Goal: Task Accomplishment & Management: Use online tool/utility

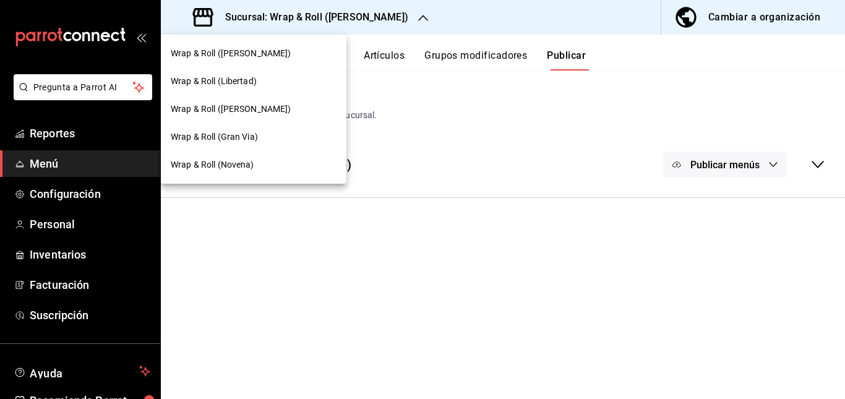
click at [284, 58] on div "Wrap & Roll ([PERSON_NAME])" at bounding box center [254, 53] width 166 height 13
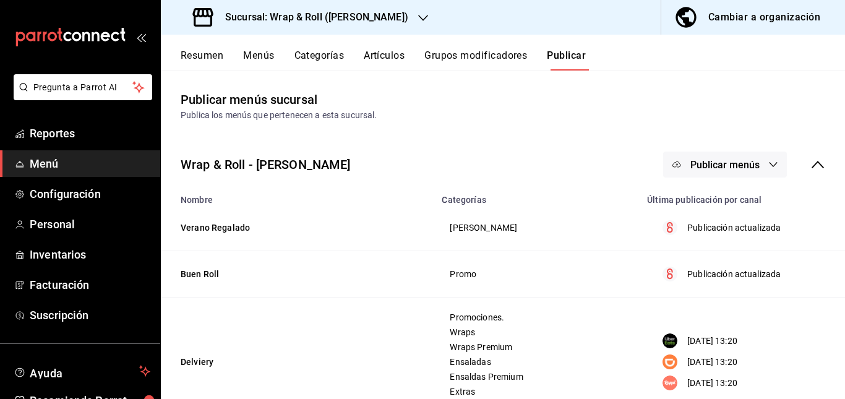
click at [200, 59] on button "Resumen" at bounding box center [202, 60] width 43 height 21
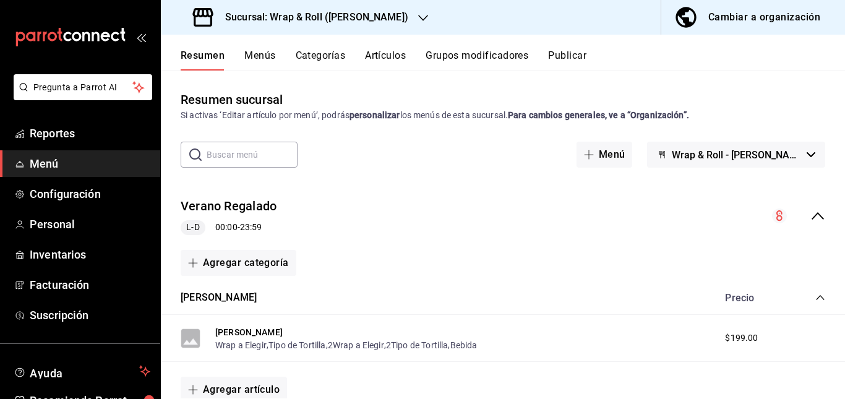
click at [417, 226] on div "Verano Regalado L-D 00:00 - 23:59" at bounding box center [503, 216] width 684 height 58
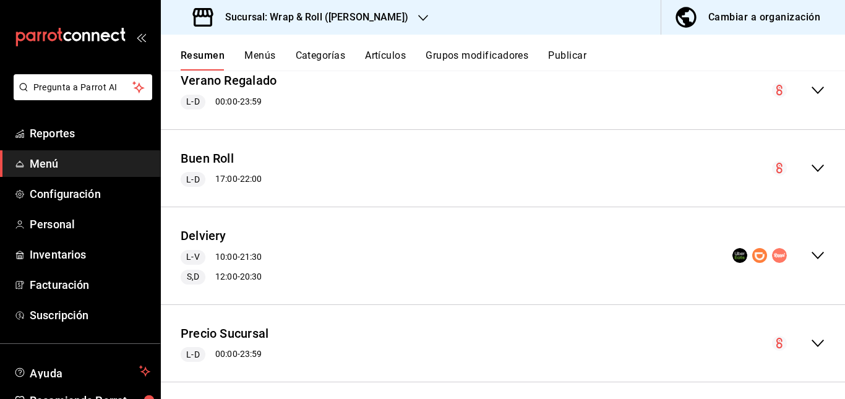
scroll to position [134, 0]
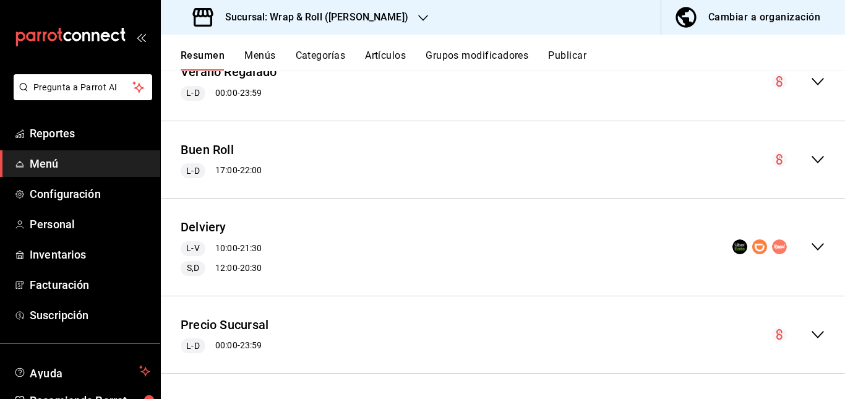
click at [392, 231] on div "Delviery L-V 10:00 - 21:30 S,D 12:00 - 20:30" at bounding box center [503, 247] width 684 height 77
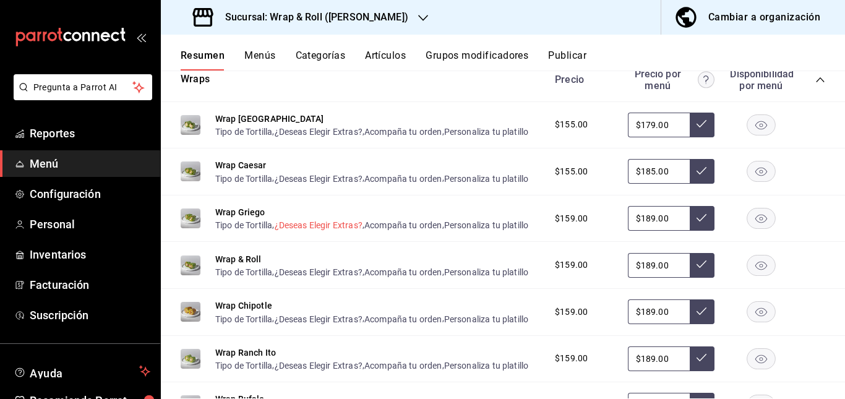
scroll to position [640, 0]
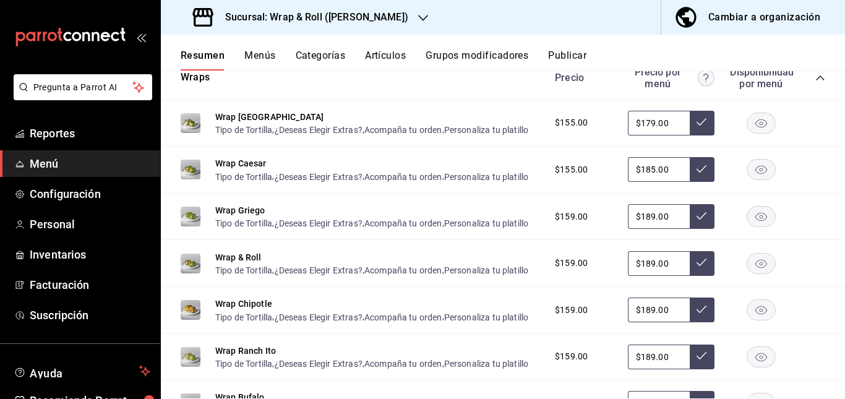
click at [749, 133] on rect "button" at bounding box center [762, 123] width 28 height 20
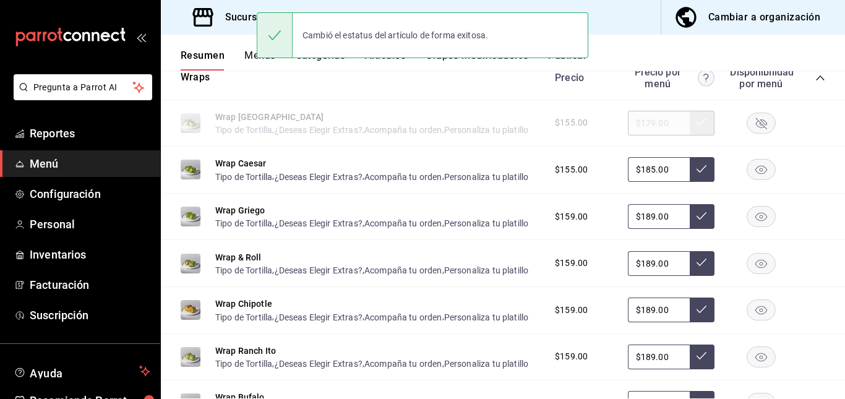
click at [748, 180] on rect "button" at bounding box center [762, 170] width 28 height 20
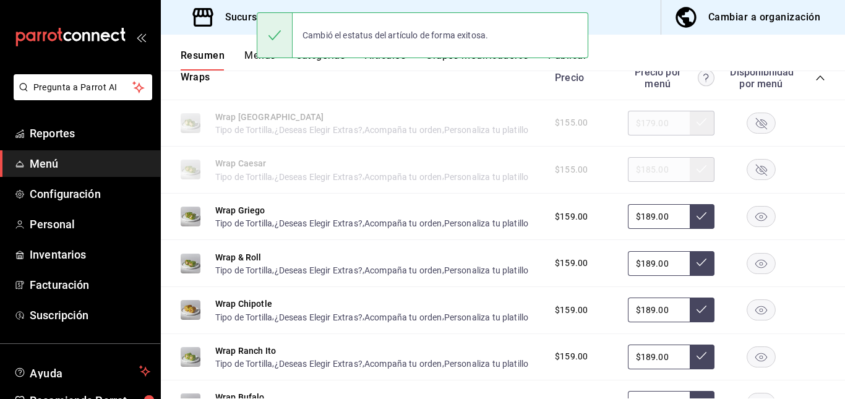
click at [753, 227] on rect "button" at bounding box center [762, 217] width 28 height 20
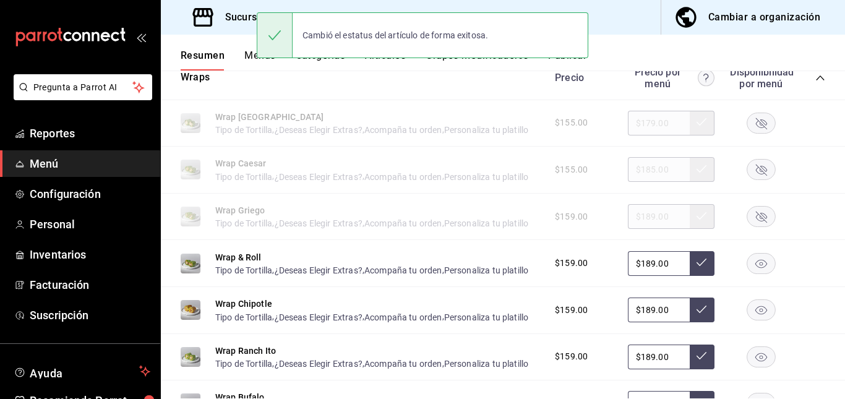
click at [756, 268] on icon "button" at bounding box center [762, 263] width 12 height 9
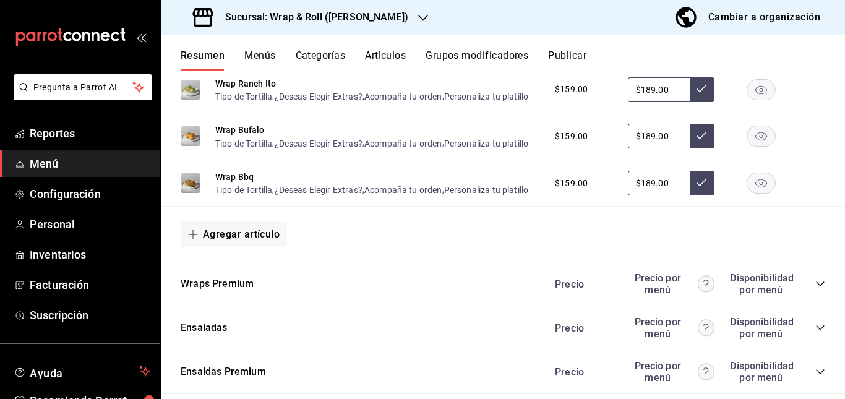
scroll to position [908, 0]
click at [755, 99] on rect "button" at bounding box center [762, 89] width 28 height 20
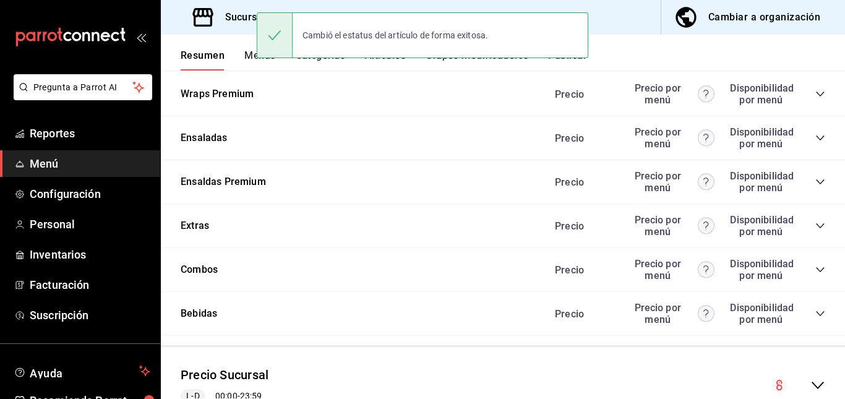
scroll to position [1098, 0]
click at [816, 142] on icon "collapse-category-row" at bounding box center [821, 137] width 10 height 10
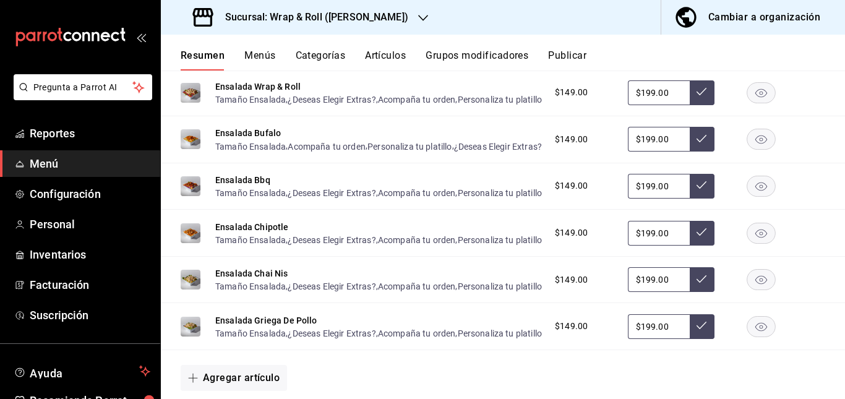
scroll to position [1282, 0]
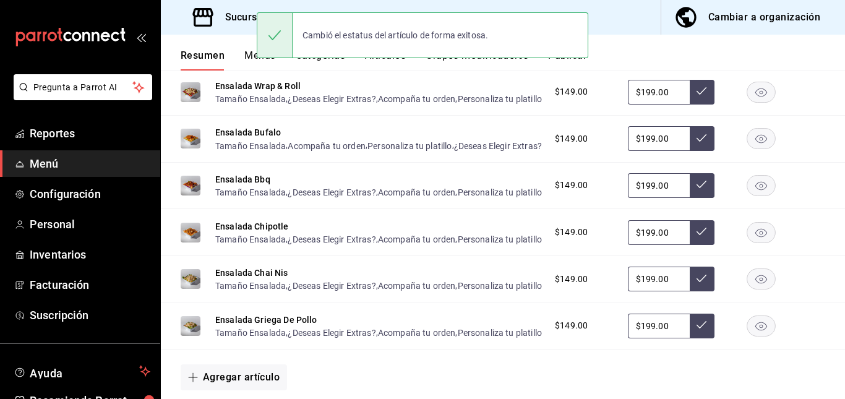
click at [748, 56] on rect "button" at bounding box center [762, 45] width 28 height 20
click at [748, 102] on rect "button" at bounding box center [762, 92] width 28 height 20
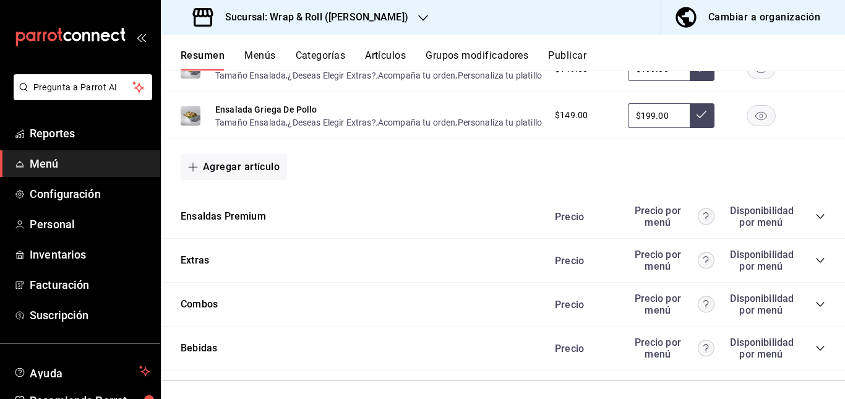
scroll to position [1493, 0]
click at [756, 73] on icon "button" at bounding box center [762, 68] width 12 height 9
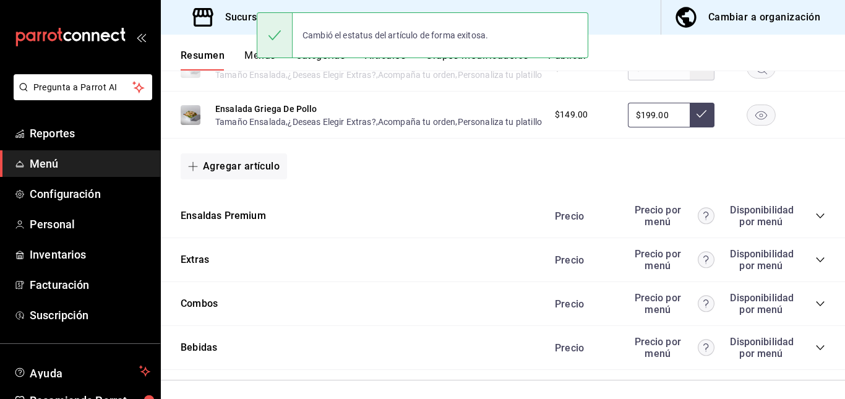
click at [755, 125] on rect "button" at bounding box center [762, 115] width 28 height 20
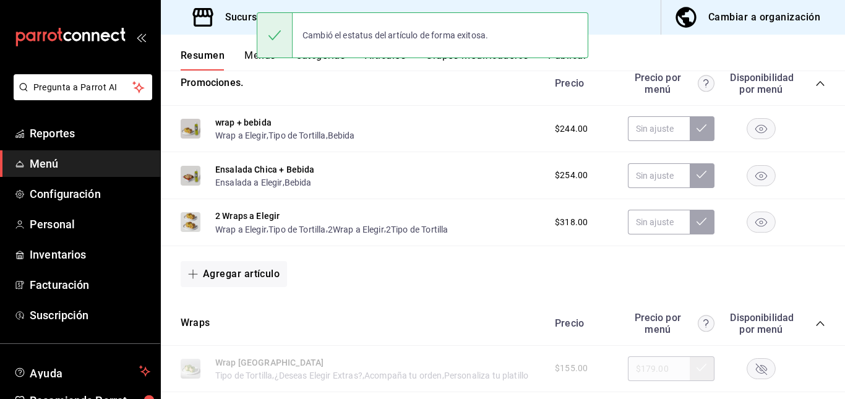
scroll to position [0, 0]
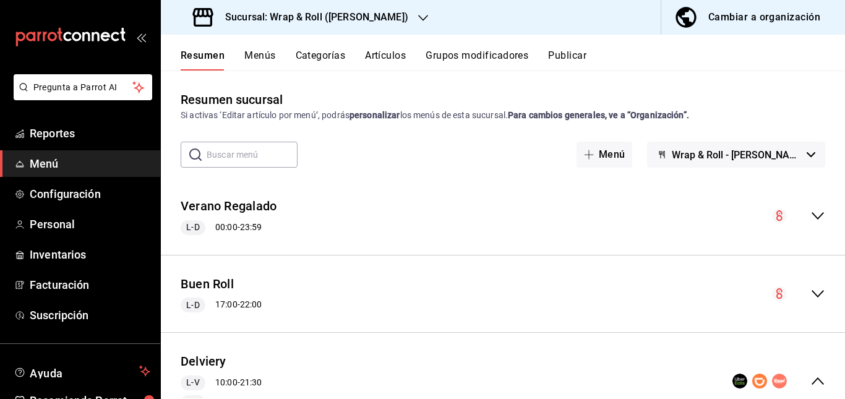
click at [383, 64] on button "Artículos" at bounding box center [385, 60] width 41 height 21
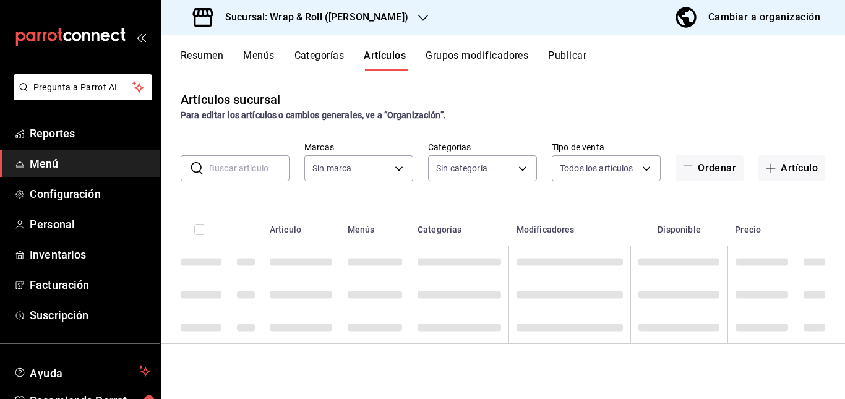
click at [235, 168] on input "text" at bounding box center [249, 168] width 80 height 25
type input "acfbddca-dfdd-43bd-a64c-bf25b5834239"
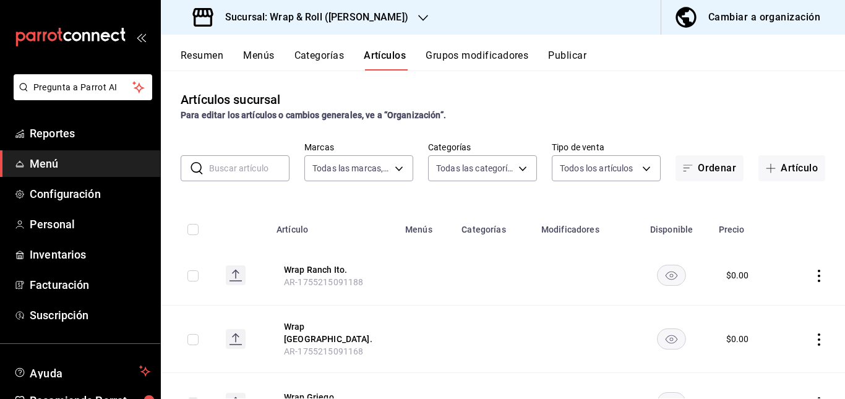
type input "90a958d4-80bb-40f7-9be8-f3b7302f18b2,6b196204-5ec4-4f8e-a2f7-289c7823bad6,99ec4…"
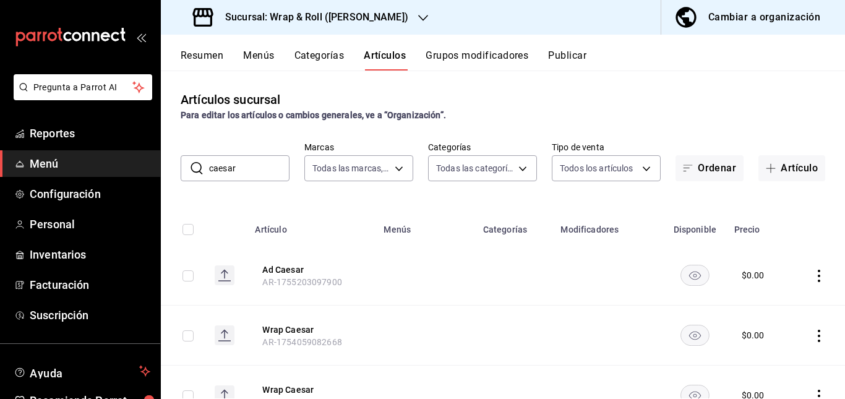
drag, startPoint x: 441, startPoint y: 280, endPoint x: 458, endPoint y: 280, distance: 17.3
click at [458, 280] on td at bounding box center [425, 276] width 99 height 60
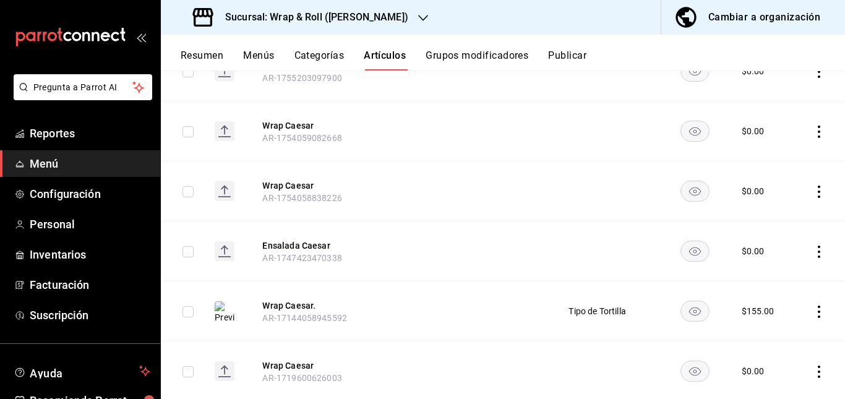
scroll to position [210, 0]
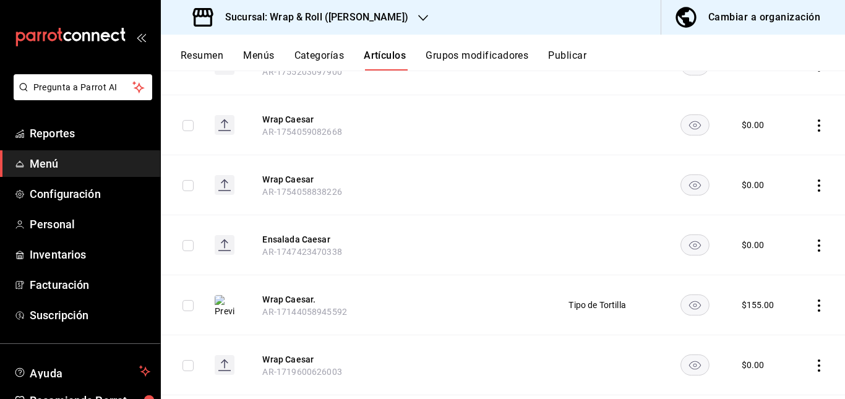
click at [691, 124] on rect "availability-product" at bounding box center [695, 124] width 28 height 20
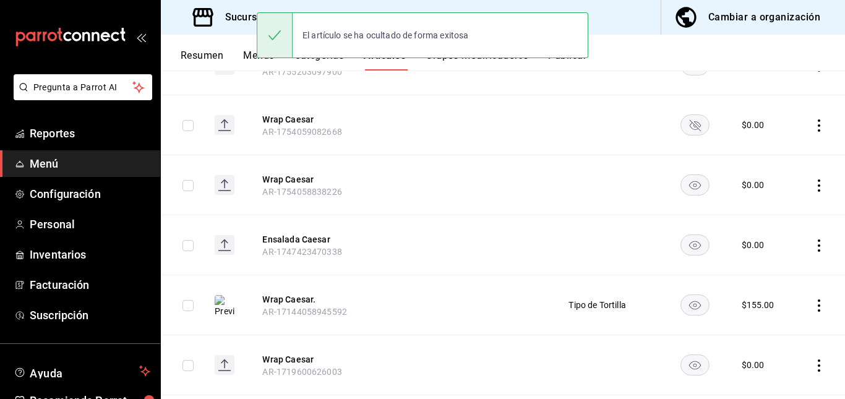
click at [687, 180] on rect "availability-product" at bounding box center [695, 185] width 28 height 20
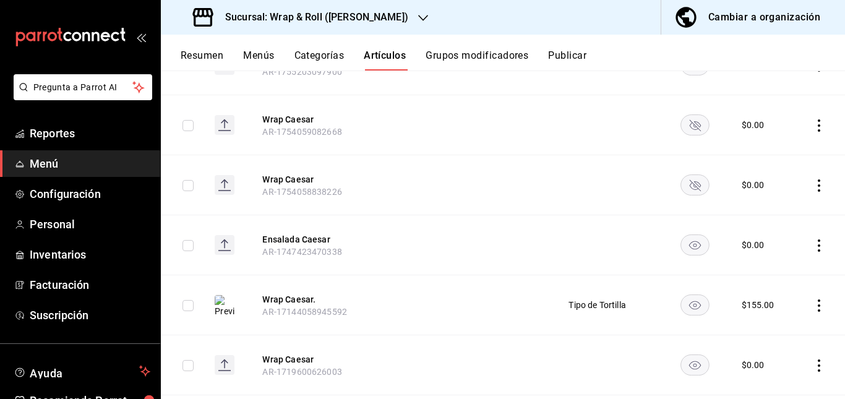
click at [690, 248] on rect "availability-product" at bounding box center [695, 245] width 28 height 20
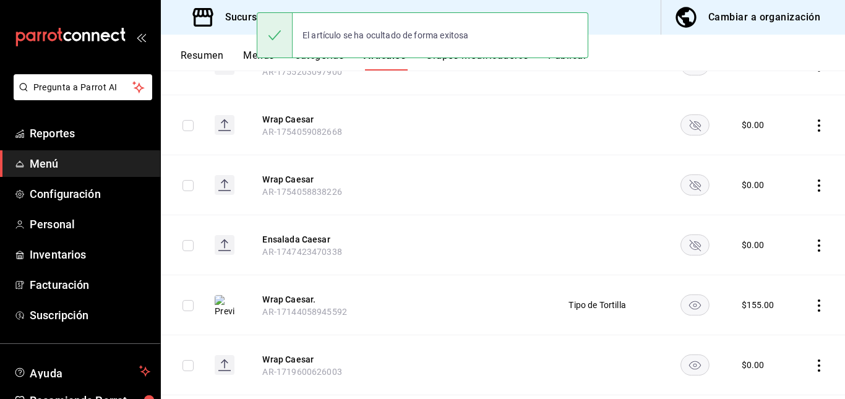
click at [689, 362] on icon "availability-product" at bounding box center [695, 365] width 12 height 9
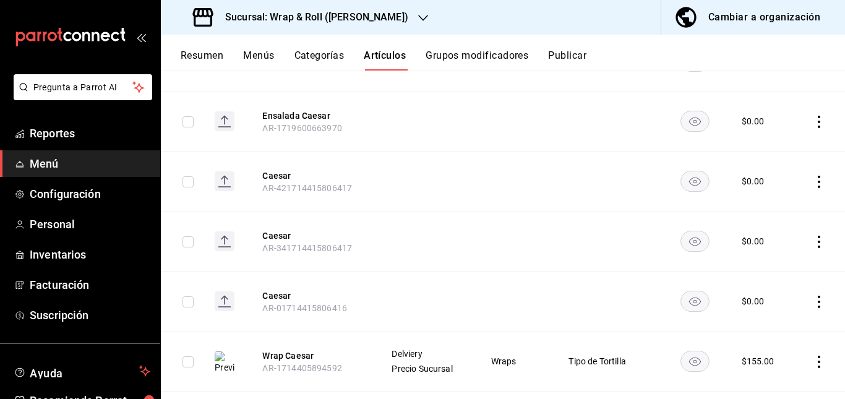
scroll to position [517, 0]
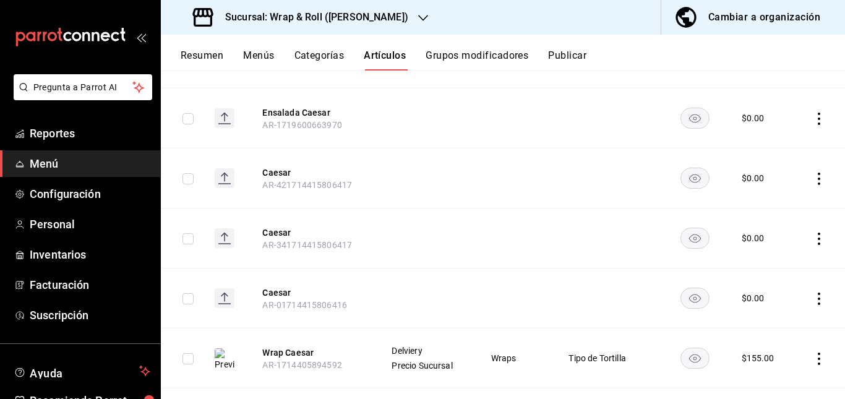
click at [687, 118] on rect "availability-product" at bounding box center [695, 118] width 28 height 20
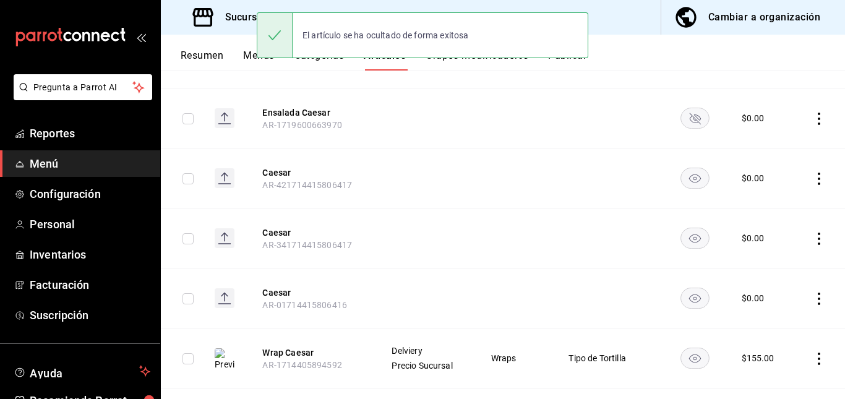
click at [689, 180] on icon "availability-product" at bounding box center [695, 179] width 12 height 9
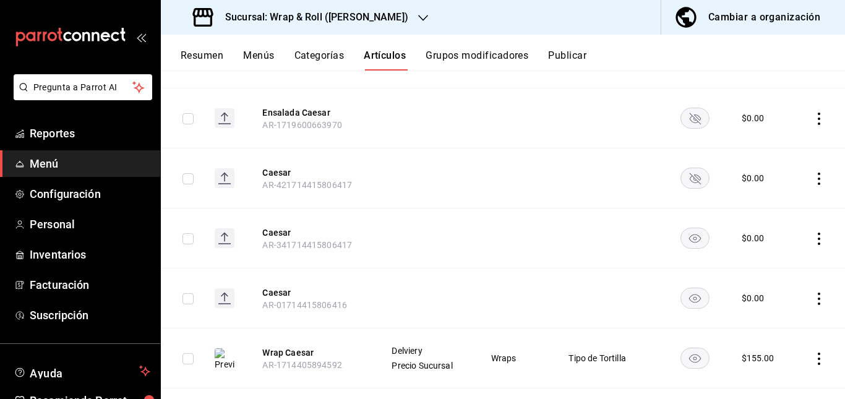
click at [686, 236] on rect "availability-product" at bounding box center [695, 238] width 28 height 20
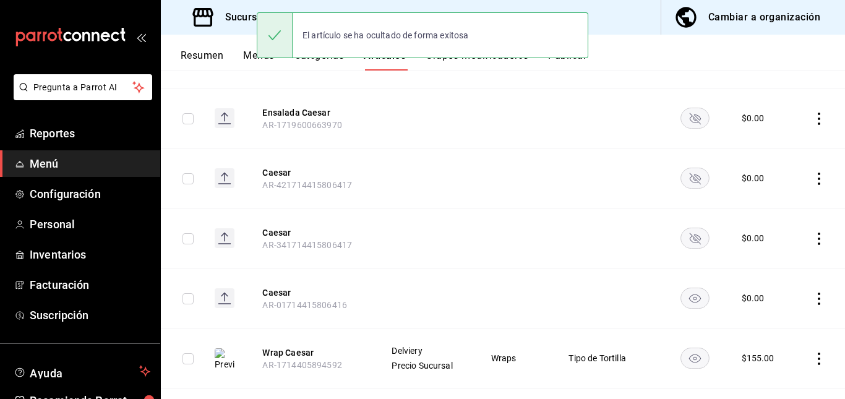
click at [687, 300] on rect "availability-product" at bounding box center [695, 298] width 28 height 20
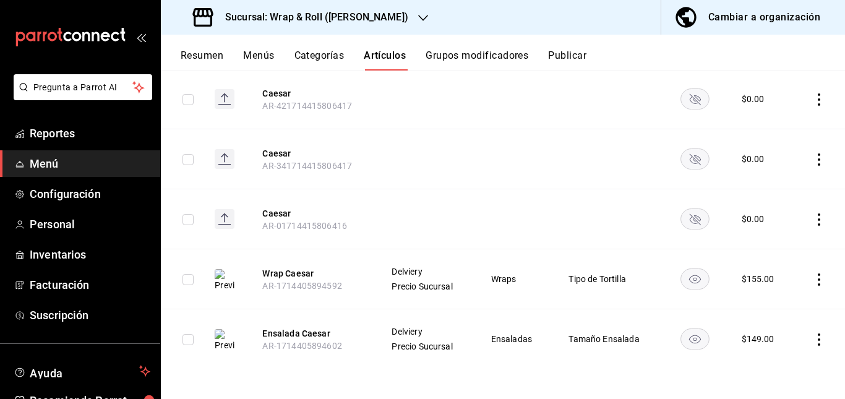
scroll to position [0, 0]
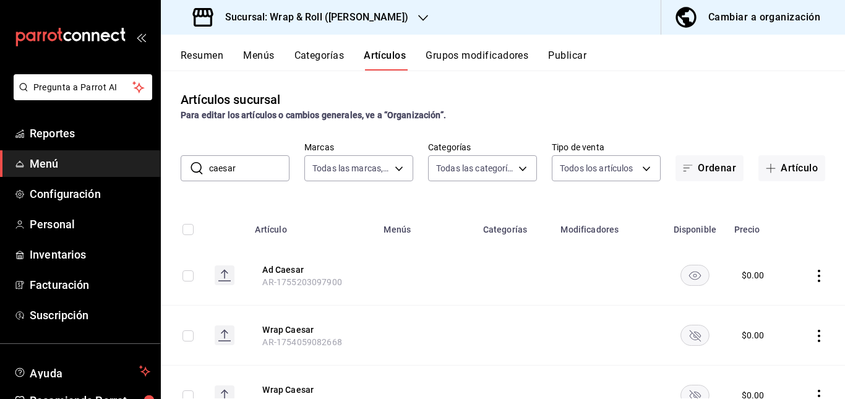
click at [268, 169] on input "caesar" at bounding box center [249, 168] width 80 height 25
type input "c"
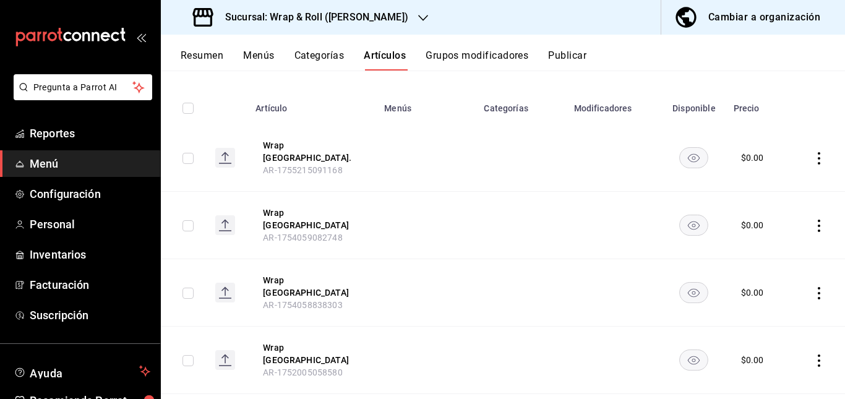
scroll to position [126, 0]
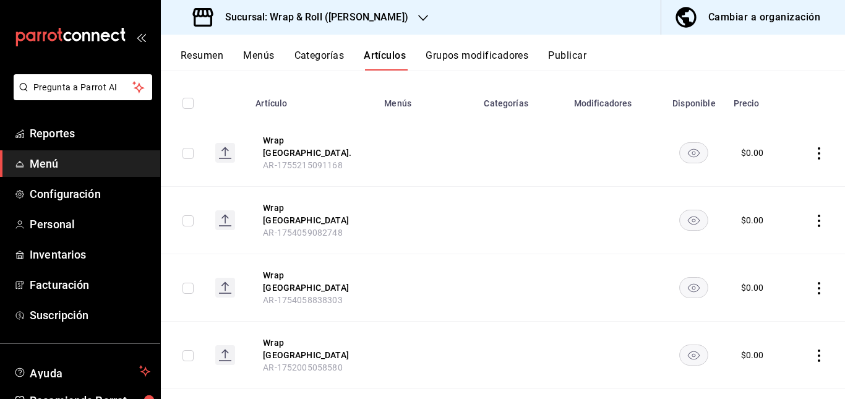
click at [681, 142] on rect "availability-product" at bounding box center [694, 152] width 28 height 20
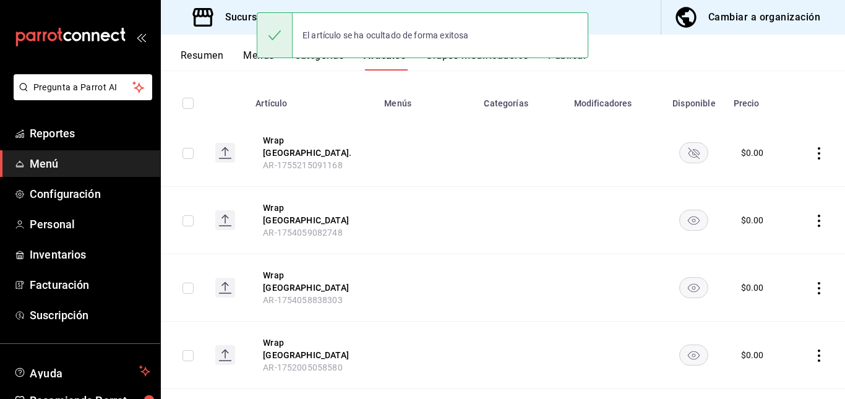
click at [688, 217] on icon "availability-product" at bounding box center [694, 221] width 12 height 9
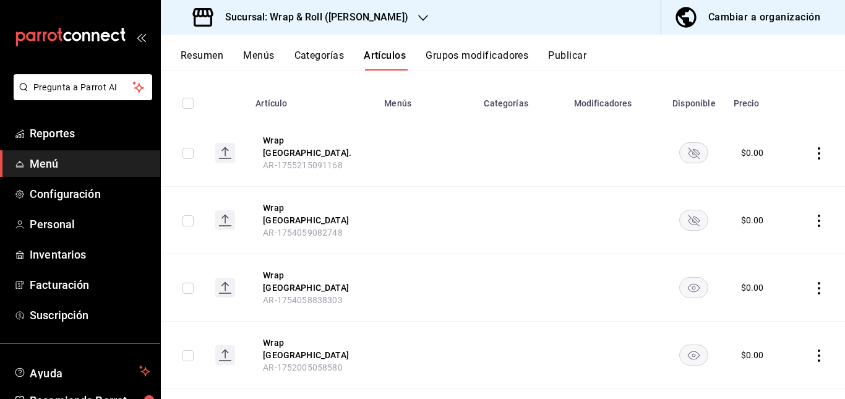
click at [687, 278] on rect "availability-product" at bounding box center [694, 288] width 28 height 20
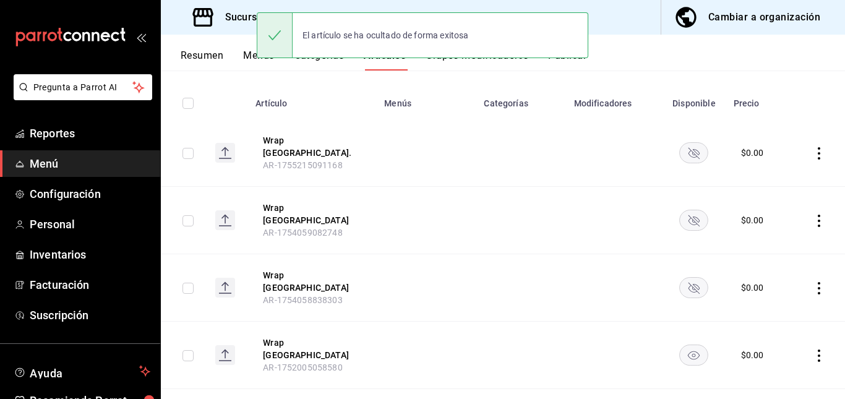
click at [683, 345] on rect "availability-product" at bounding box center [694, 355] width 28 height 20
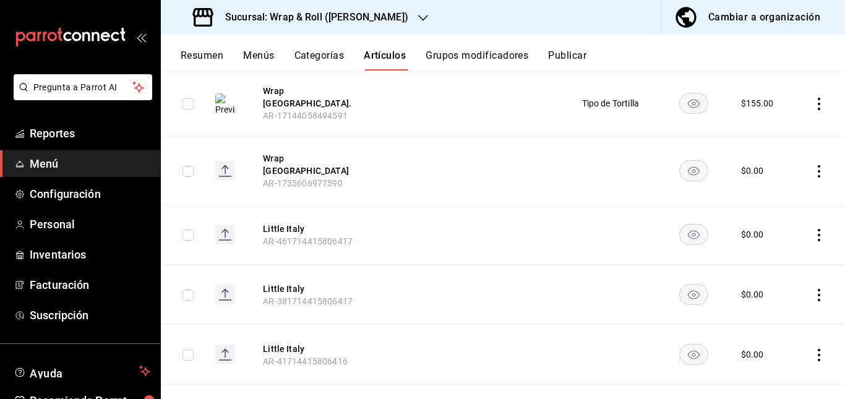
scroll to position [510, 0]
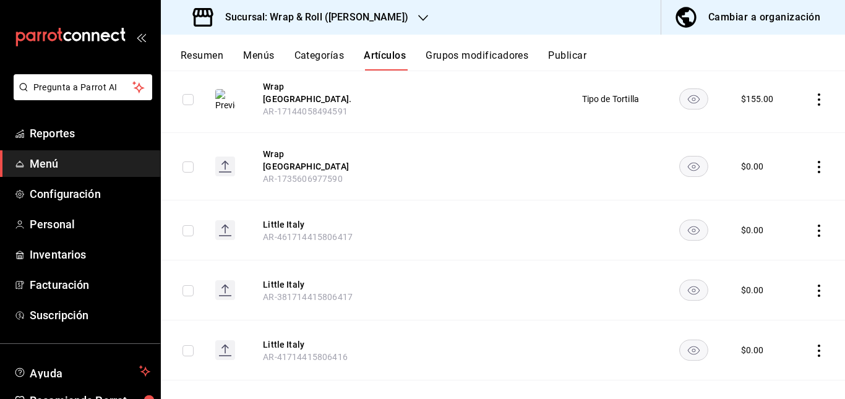
click at [687, 157] on rect "availability-product" at bounding box center [694, 167] width 28 height 20
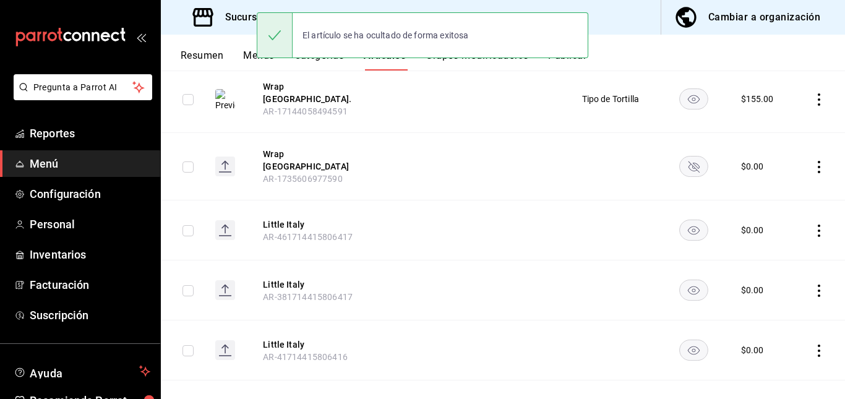
click at [683, 220] on rect "availability-product" at bounding box center [694, 230] width 28 height 20
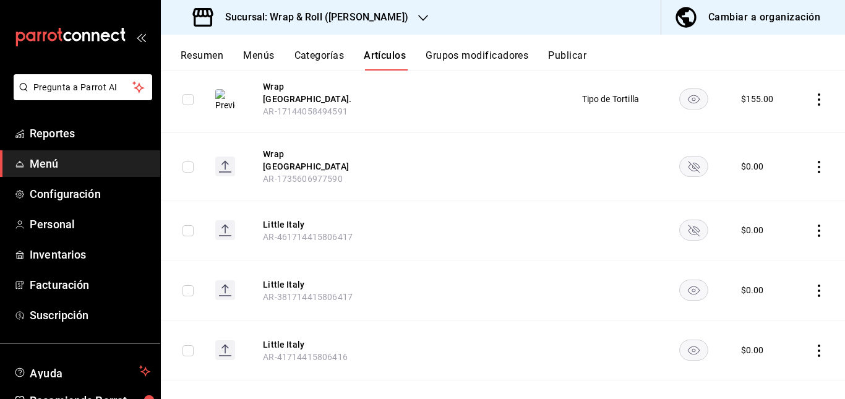
click at [690, 340] on rect "availability-product" at bounding box center [694, 350] width 28 height 20
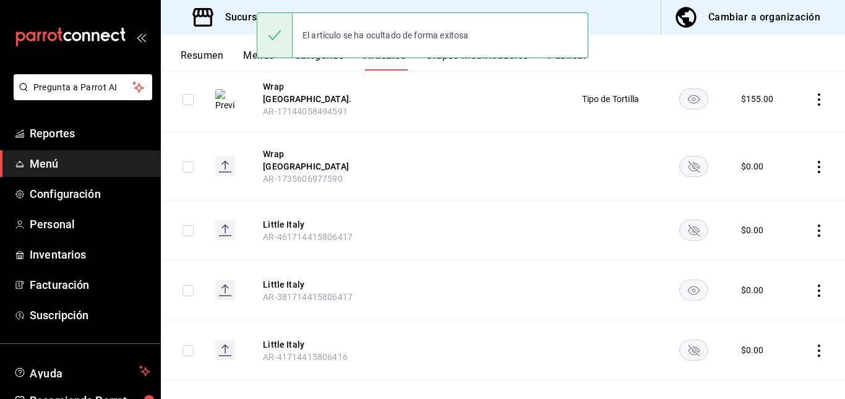
click at [692, 280] on rect "availability-product" at bounding box center [694, 290] width 28 height 20
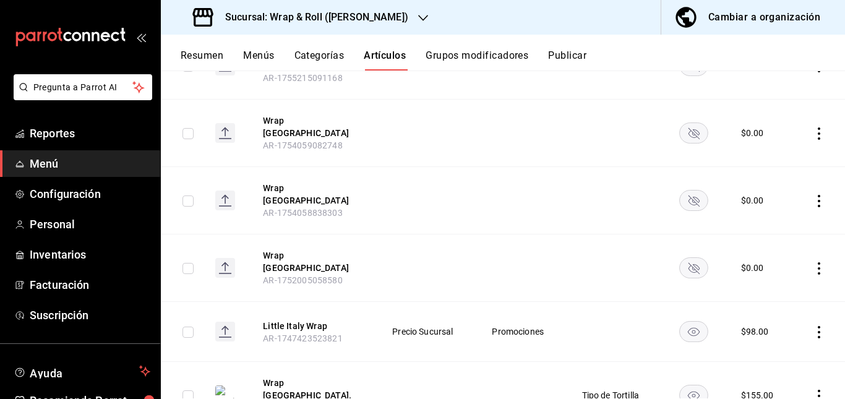
scroll to position [0, 0]
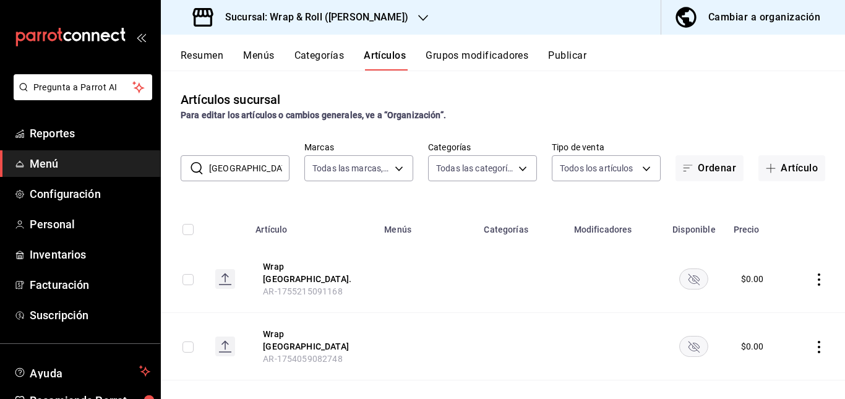
click at [266, 161] on input "[GEOGRAPHIC_DATA]" at bounding box center [249, 168] width 80 height 25
type input "i"
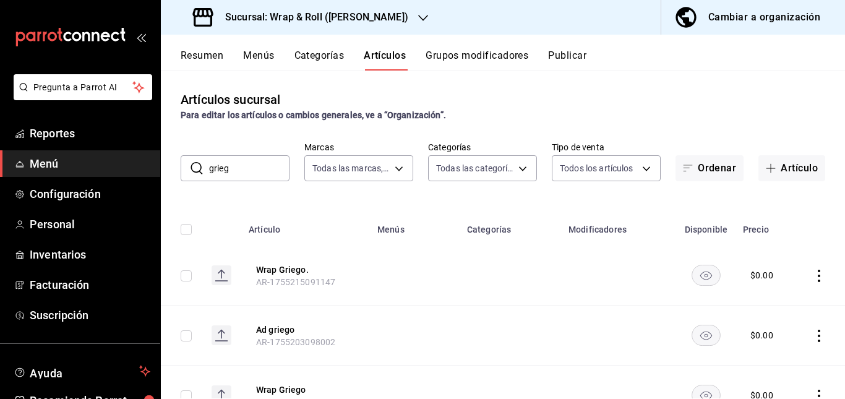
click at [399, 310] on td at bounding box center [415, 336] width 90 height 60
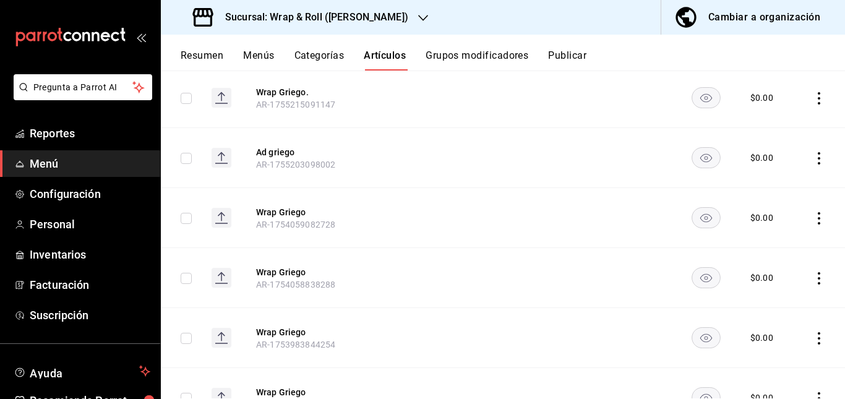
scroll to position [179, 0]
click at [692, 92] on rect "availability-product" at bounding box center [706, 96] width 28 height 20
click at [692, 216] on rect "availability-product" at bounding box center [706, 216] width 28 height 20
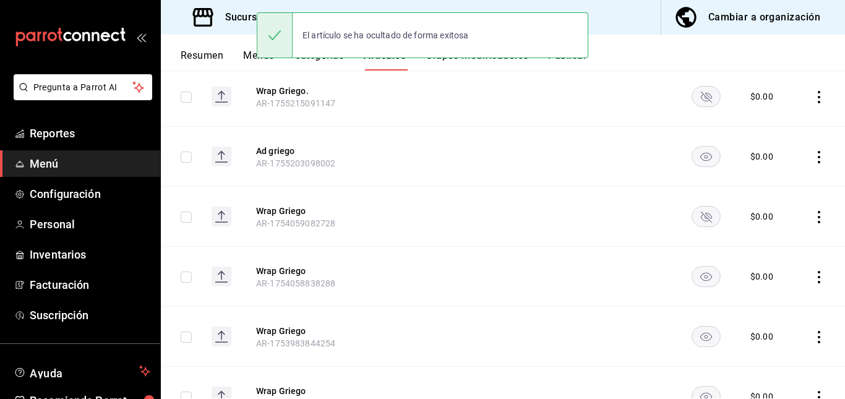
click at [700, 278] on icon "availability-product" at bounding box center [706, 277] width 12 height 9
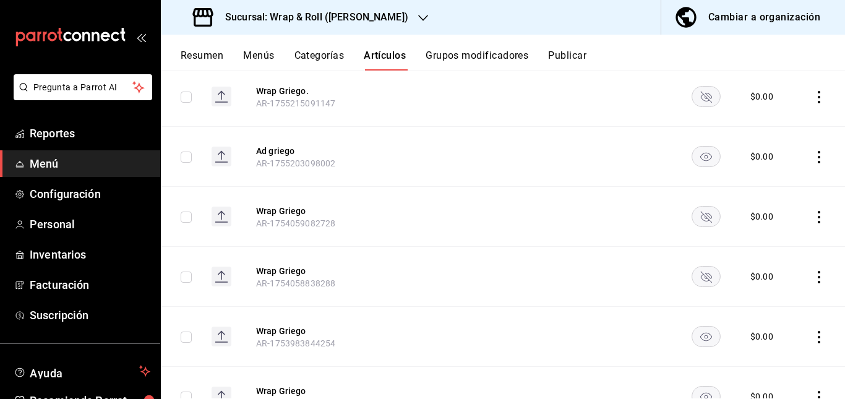
click at [692, 338] on rect "availability-product" at bounding box center [706, 336] width 28 height 20
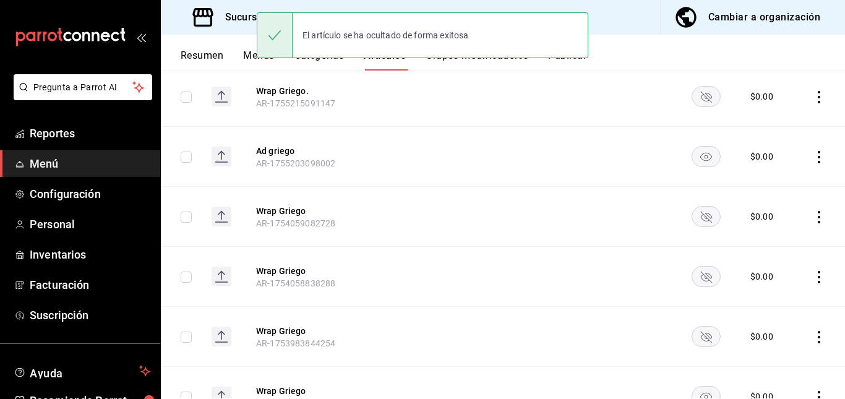
click at [692, 396] on rect "availability-product" at bounding box center [706, 396] width 28 height 20
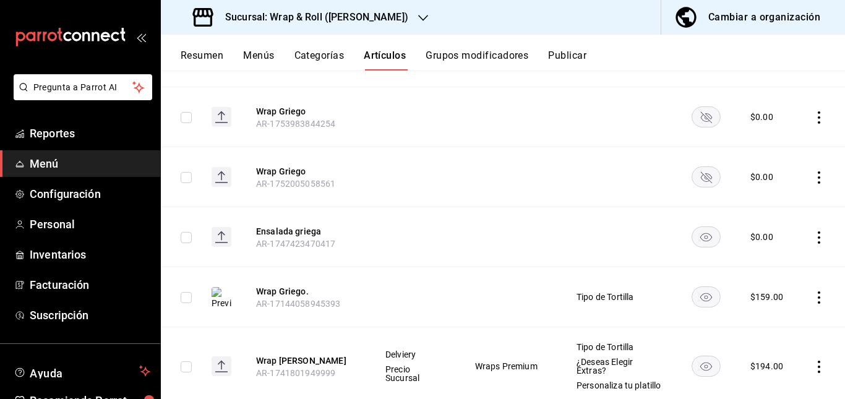
scroll to position [399, 0]
click at [696, 233] on rect "availability-product" at bounding box center [706, 236] width 28 height 20
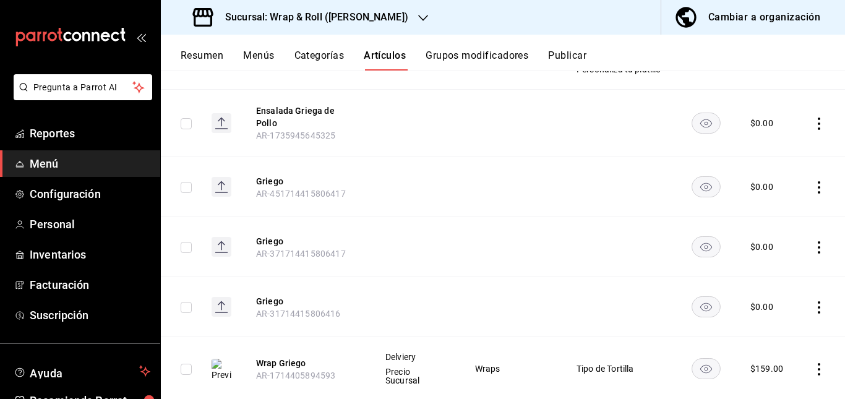
scroll to position [716, 0]
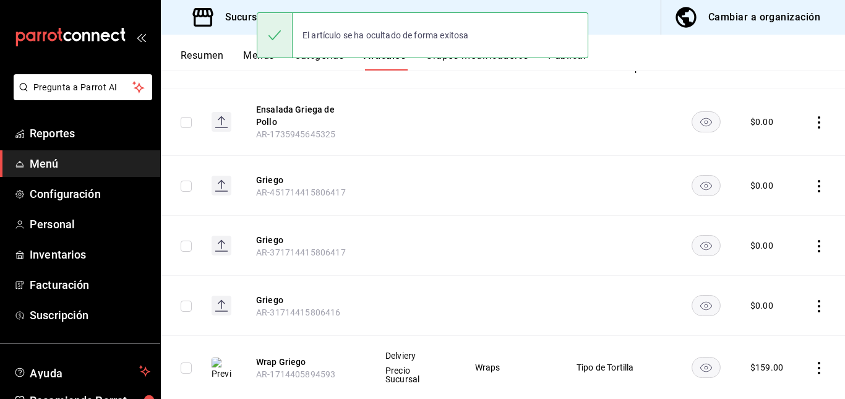
click at [692, 189] on rect "availability-product" at bounding box center [706, 186] width 28 height 20
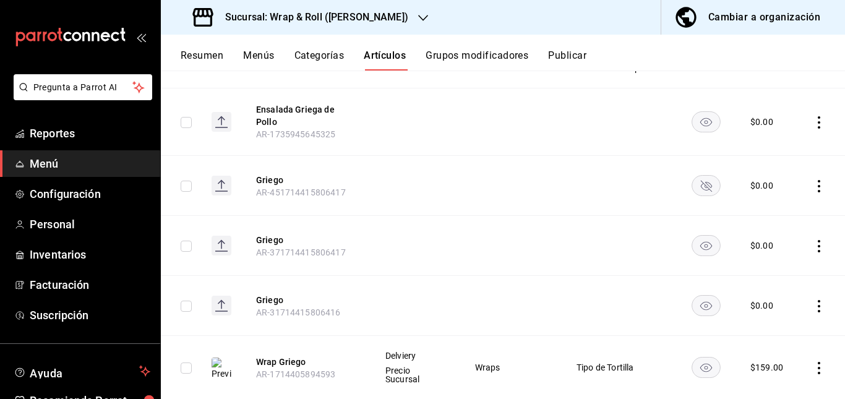
click at [697, 127] on rect "availability-product" at bounding box center [706, 121] width 28 height 20
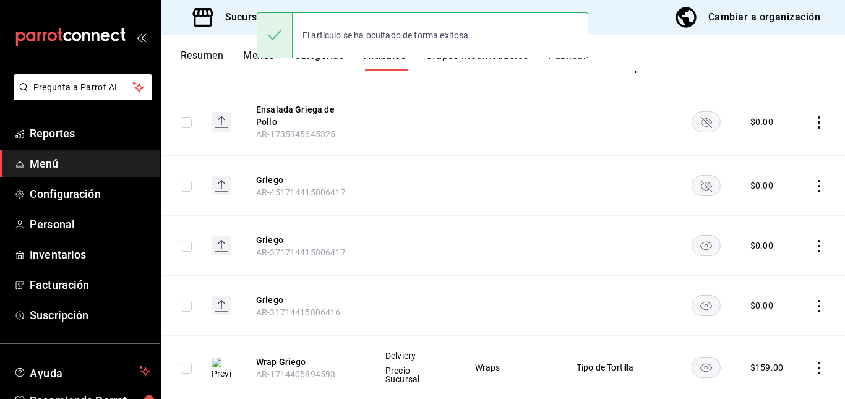
click at [700, 243] on rect "availability-product" at bounding box center [706, 246] width 28 height 20
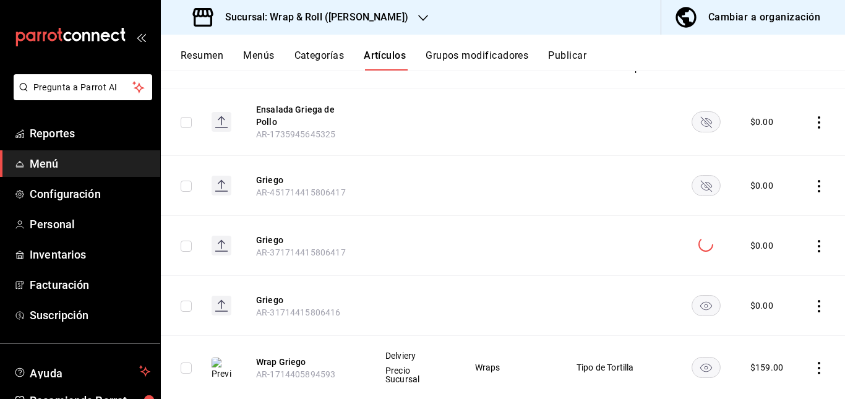
click at [700, 308] on icon "availability-product" at bounding box center [706, 306] width 12 height 9
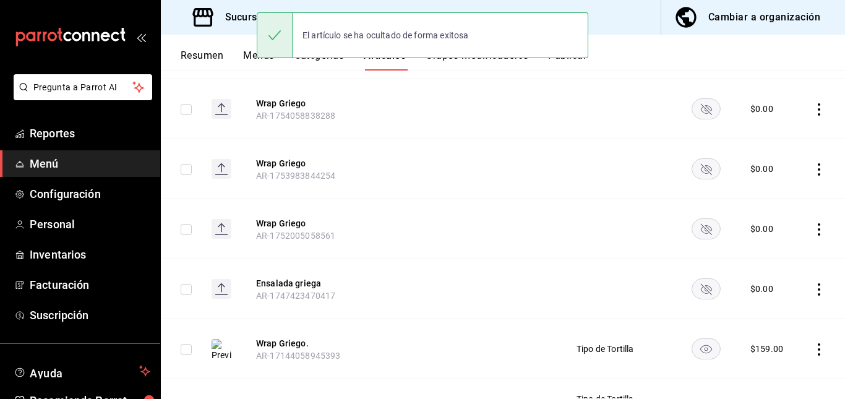
scroll to position [0, 0]
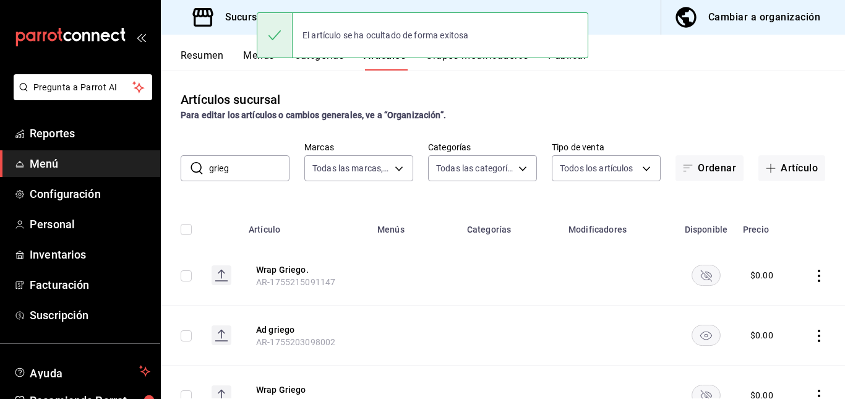
click at [249, 163] on input "grieg" at bounding box center [249, 168] width 80 height 25
type input "g"
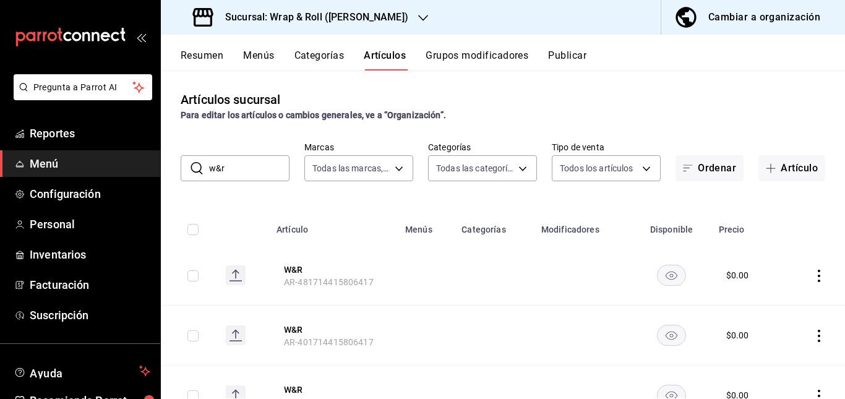
click at [436, 293] on td at bounding box center [426, 276] width 56 height 60
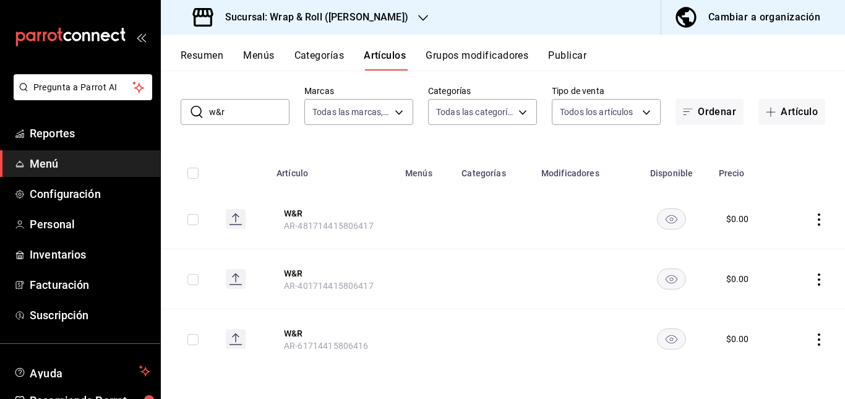
click at [663, 225] on rect "availability-product" at bounding box center [672, 219] width 28 height 20
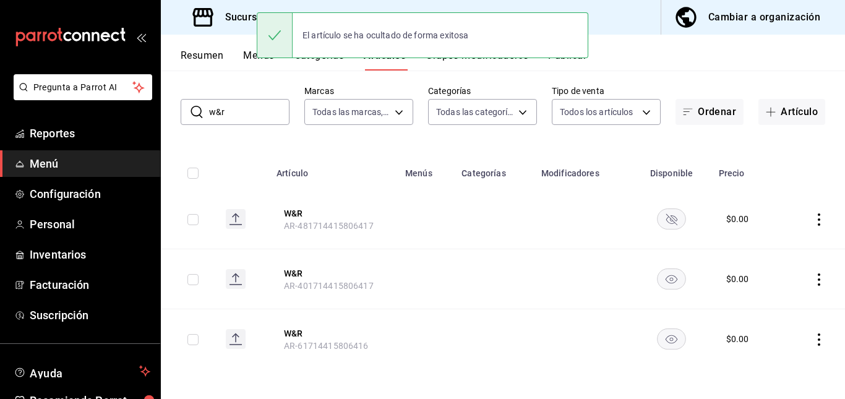
click at [666, 287] on rect "availability-product" at bounding box center [672, 279] width 28 height 20
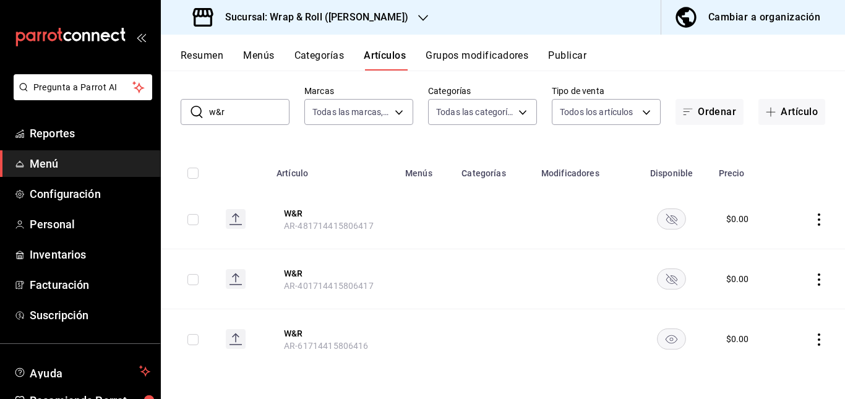
click at [669, 337] on rect "availability-product" at bounding box center [672, 339] width 28 height 20
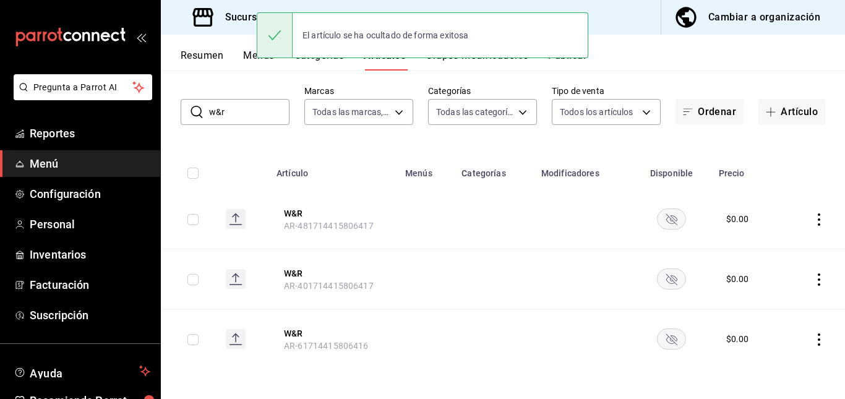
click at [258, 114] on input "w&r" at bounding box center [249, 112] width 80 height 25
type input "w"
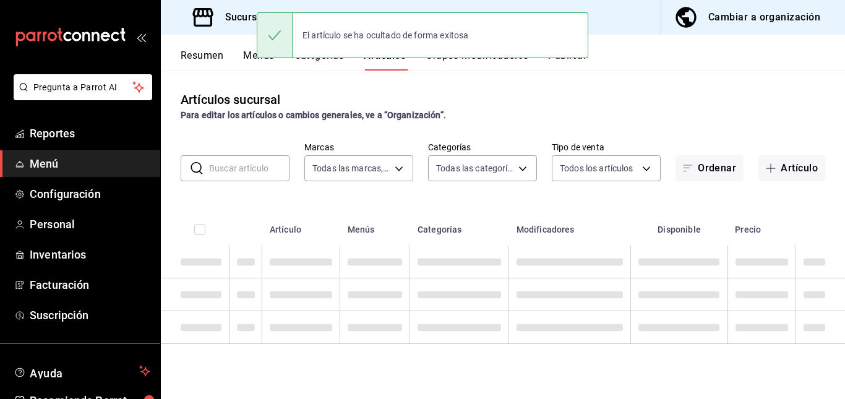
scroll to position [0, 0]
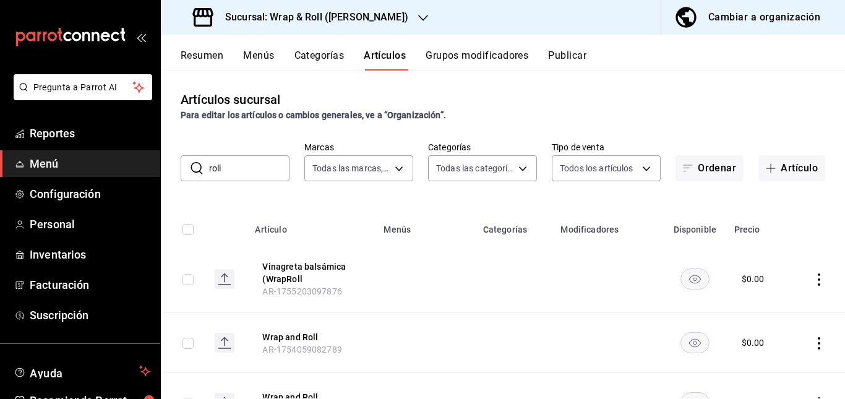
click at [446, 271] on td at bounding box center [425, 279] width 99 height 67
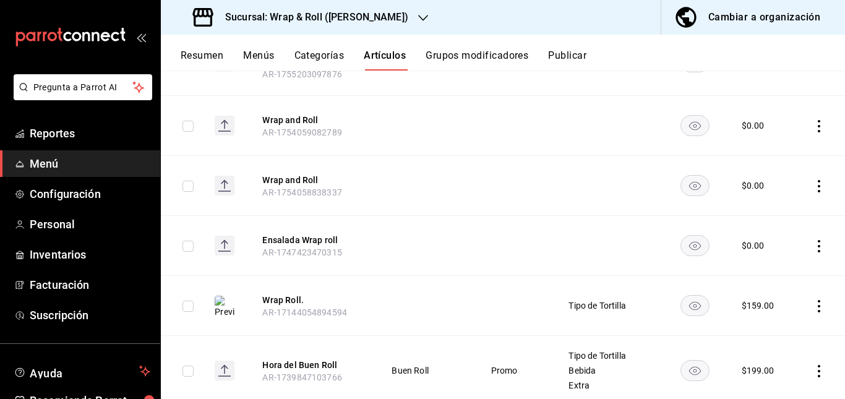
scroll to position [220, 0]
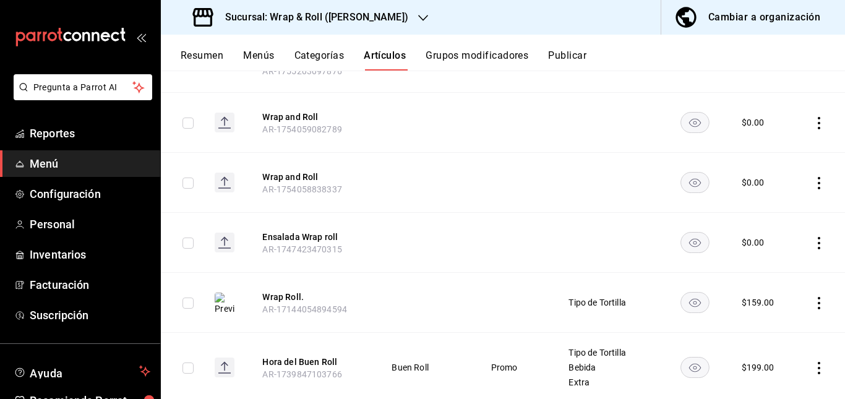
click at [691, 118] on rect "availability-product" at bounding box center [695, 123] width 28 height 20
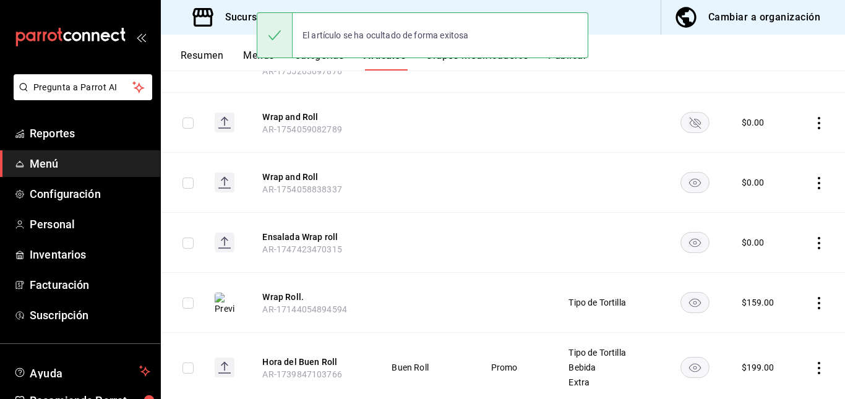
click at [683, 180] on rect "availability-product" at bounding box center [695, 183] width 28 height 20
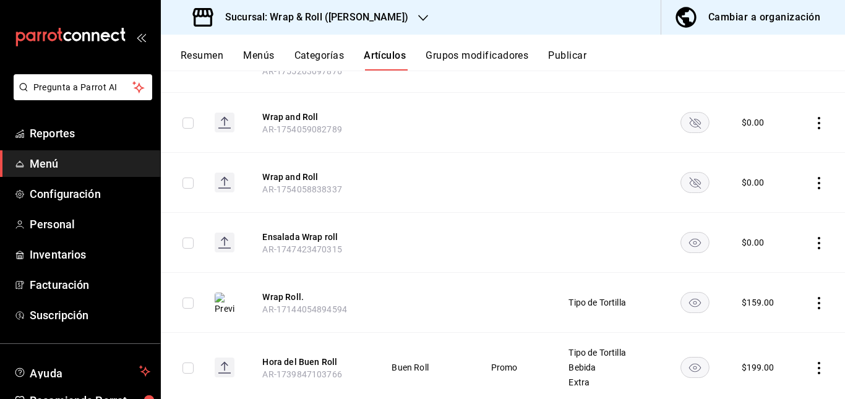
click at [689, 244] on rect "availability-product" at bounding box center [695, 243] width 28 height 20
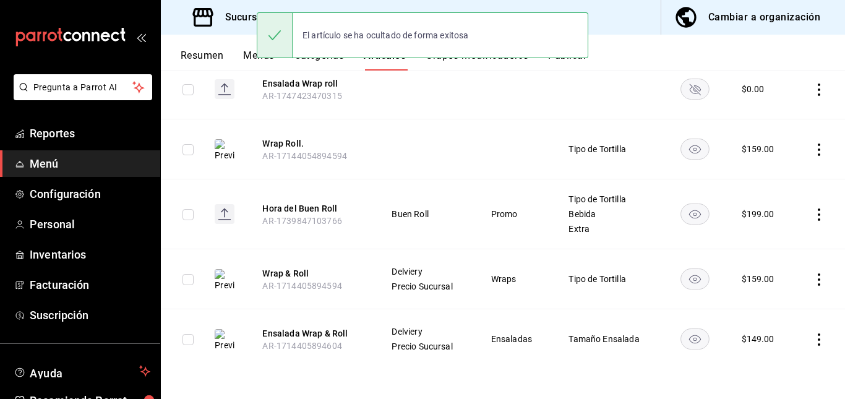
scroll to position [0, 0]
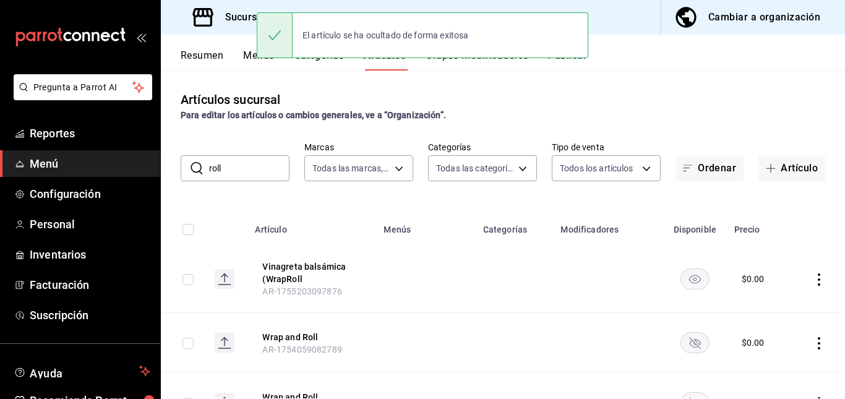
click at [254, 163] on input "roll" at bounding box center [249, 168] width 80 height 25
type input "r"
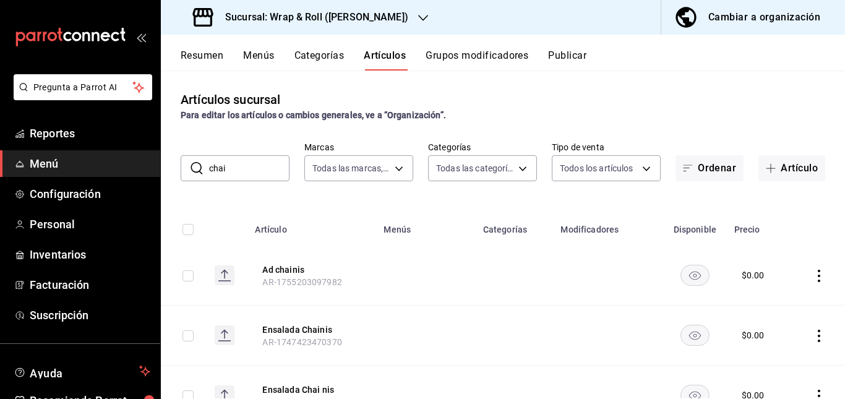
click at [444, 293] on td at bounding box center [425, 276] width 99 height 60
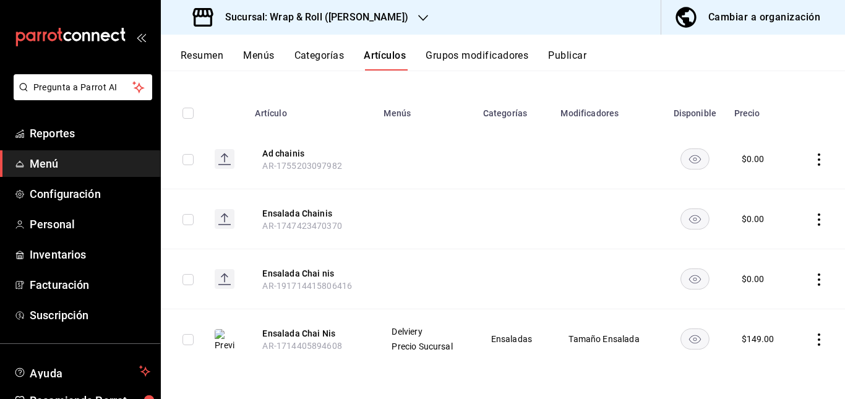
click at [681, 223] on rect "availability-product" at bounding box center [695, 219] width 28 height 20
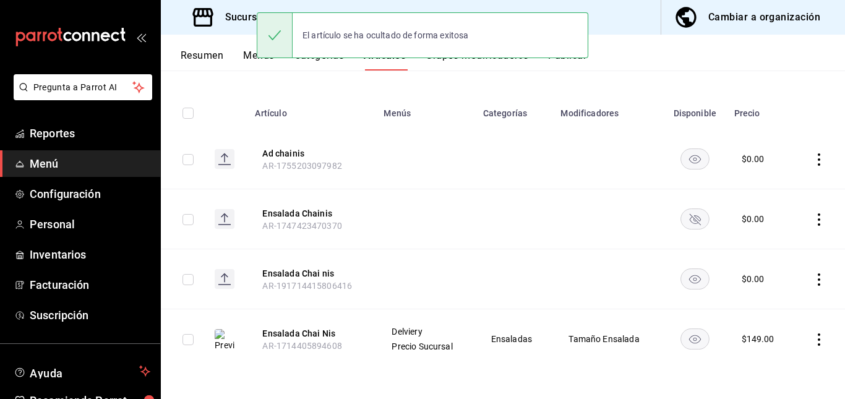
click at [686, 277] on rect "availability-product" at bounding box center [695, 279] width 28 height 20
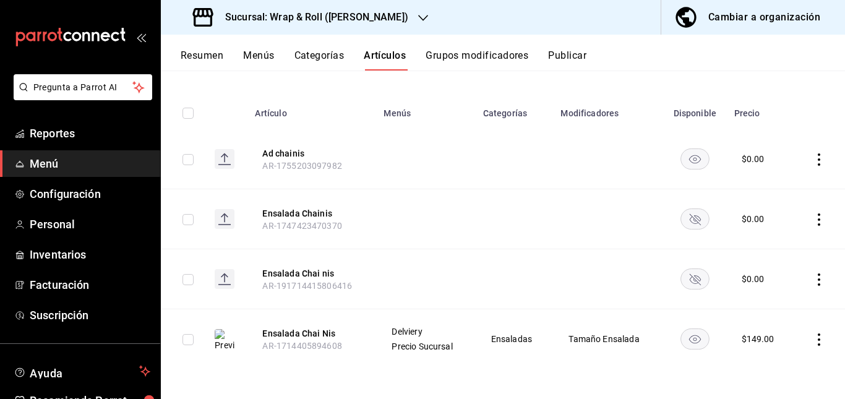
scroll to position [0, 0]
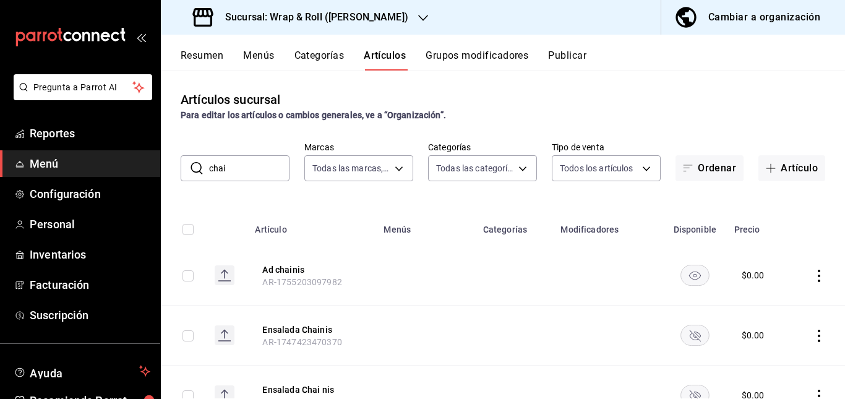
click at [238, 163] on input "chai" at bounding box center [249, 168] width 80 height 25
type input "c"
click at [443, 271] on td at bounding box center [425, 276] width 99 height 60
click at [256, 169] on input "caesar" at bounding box center [249, 168] width 80 height 25
type input "c"
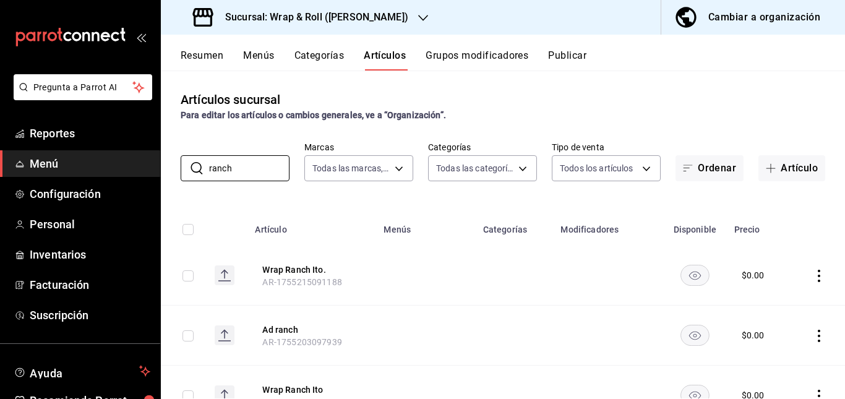
type input "ranch"
click at [437, 319] on td at bounding box center [425, 336] width 99 height 60
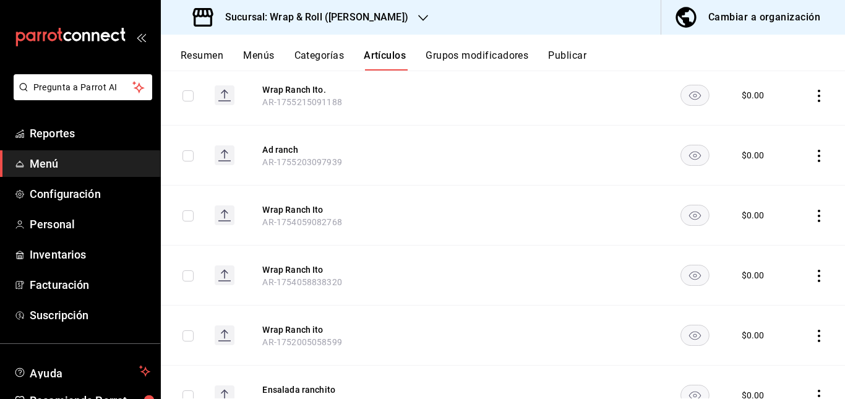
scroll to position [181, 0]
click at [683, 96] on rect "availability-product" at bounding box center [695, 94] width 28 height 20
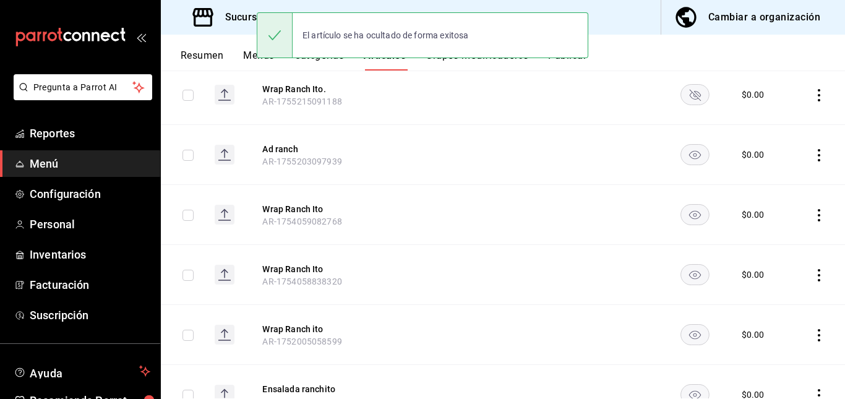
click at [682, 217] on rect "availability-product" at bounding box center [695, 214] width 28 height 20
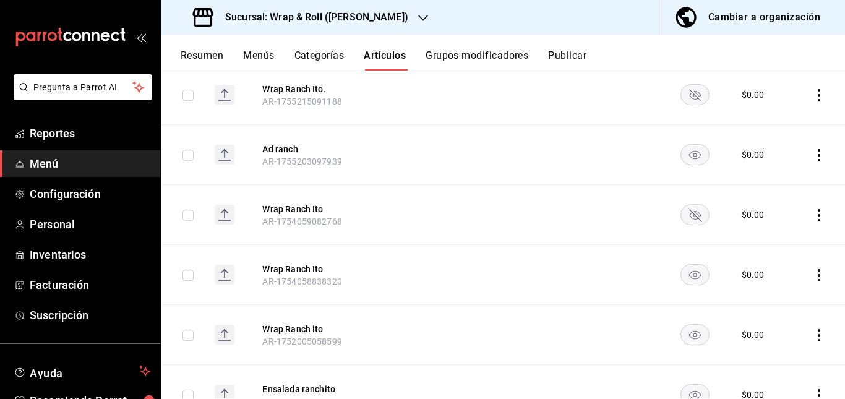
click at [687, 275] on rect "availability-product" at bounding box center [695, 274] width 28 height 20
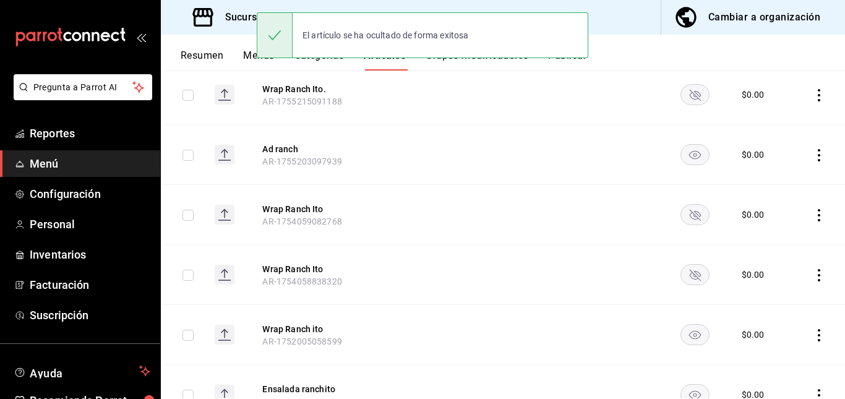
click at [690, 334] on icon "availability-product" at bounding box center [695, 335] width 12 height 9
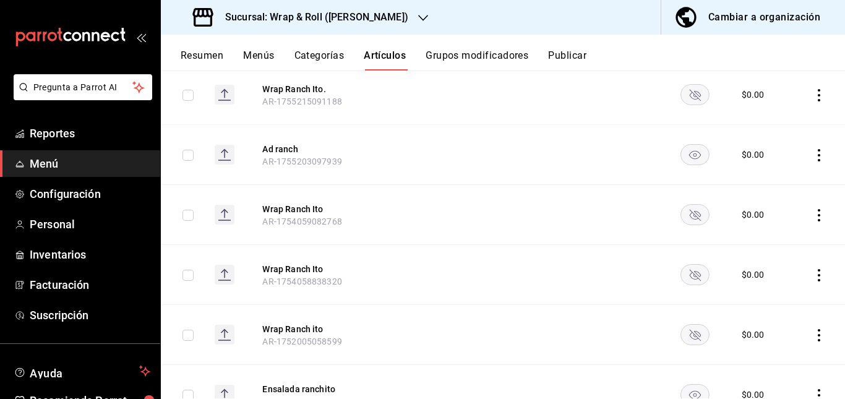
click at [688, 390] on rect "availability-product" at bounding box center [695, 394] width 28 height 20
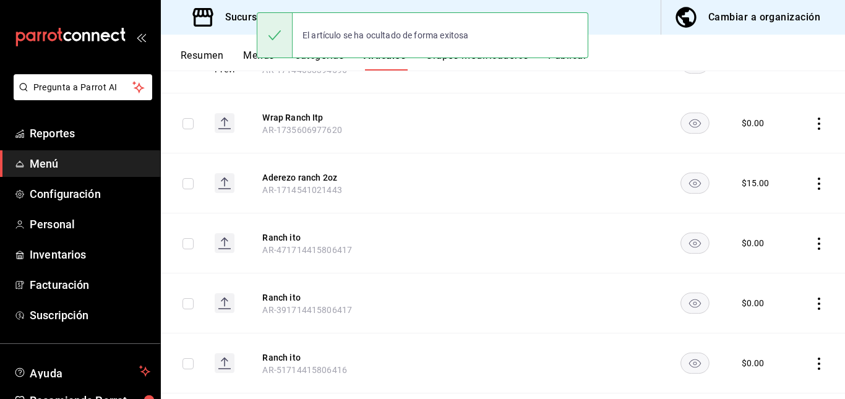
scroll to position [573, 0]
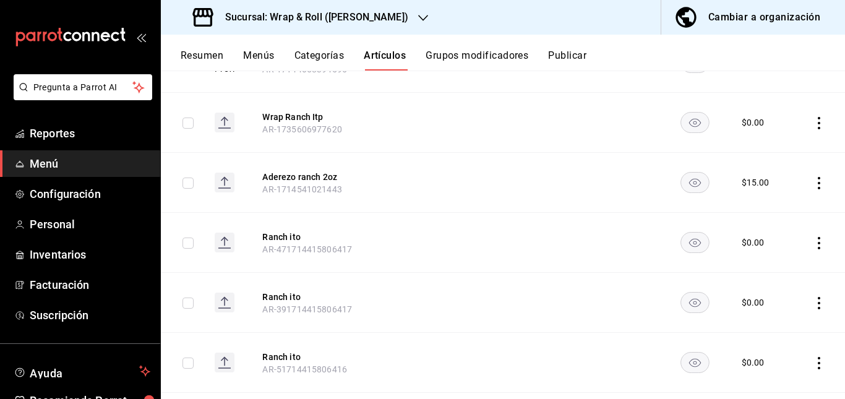
click at [684, 118] on rect "availability-product" at bounding box center [695, 122] width 28 height 20
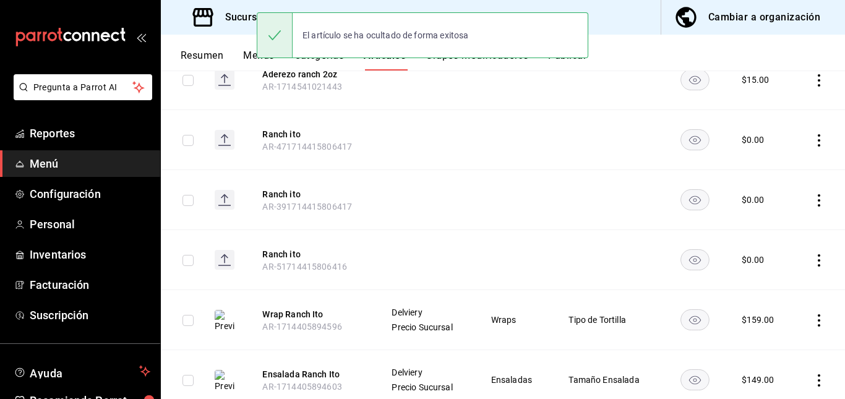
scroll to position [686, 0]
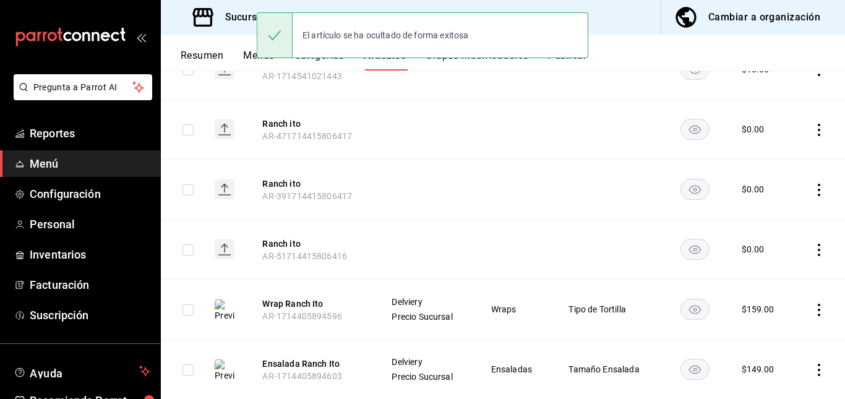
click at [689, 134] on icon "availability-product" at bounding box center [695, 130] width 12 height 9
click at [688, 191] on rect "availability-product" at bounding box center [695, 189] width 28 height 20
click at [689, 249] on rect "availability-product" at bounding box center [695, 249] width 28 height 20
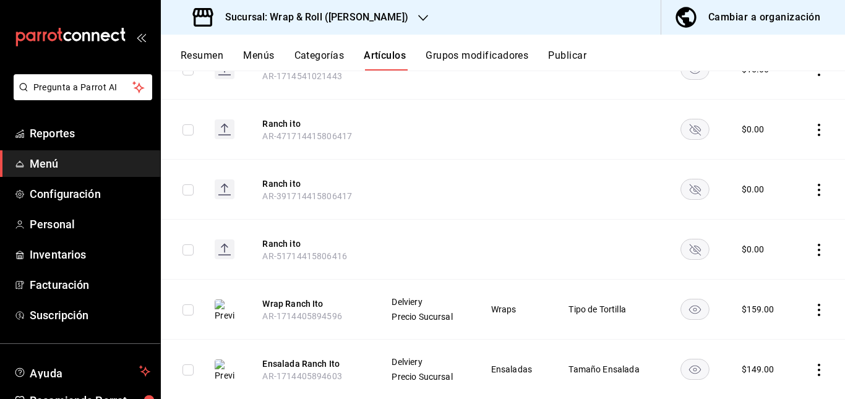
scroll to position [618, 0]
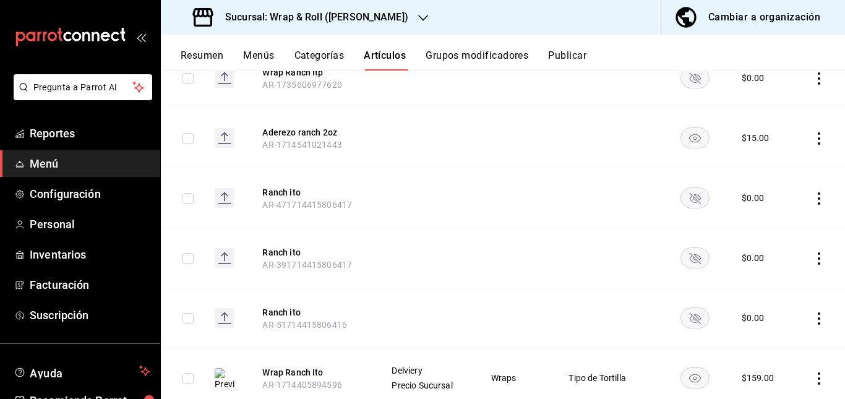
click at [566, 53] on button "Publicar" at bounding box center [567, 60] width 38 height 21
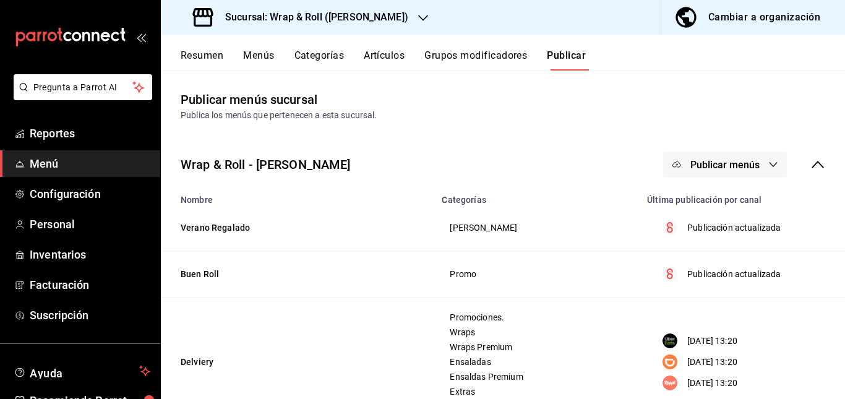
click at [704, 157] on button "Publicar menús" at bounding box center [725, 165] width 124 height 26
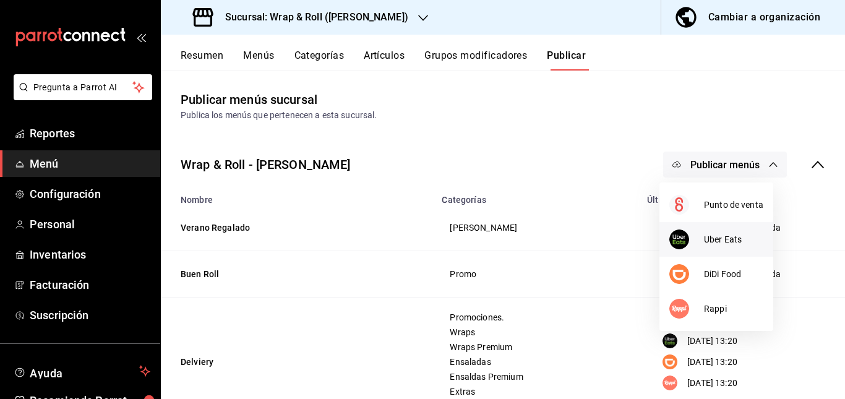
click at [715, 230] on li "Uber Eats" at bounding box center [717, 239] width 114 height 35
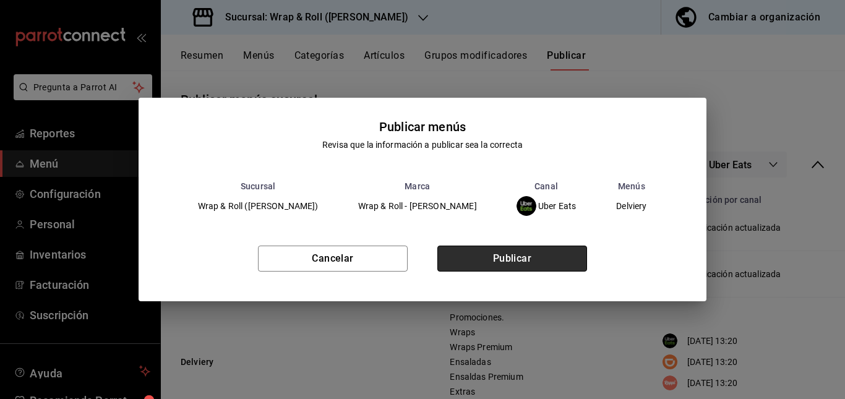
click at [540, 252] on button "Publicar" at bounding box center [512, 259] width 150 height 26
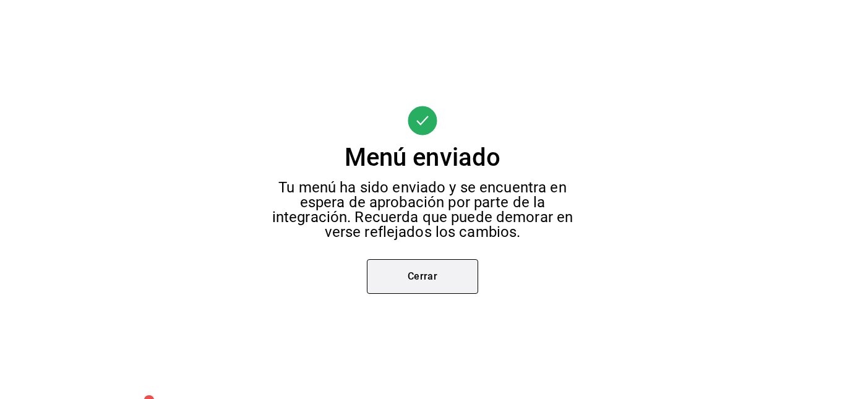
click at [442, 269] on button "Cerrar" at bounding box center [422, 276] width 111 height 35
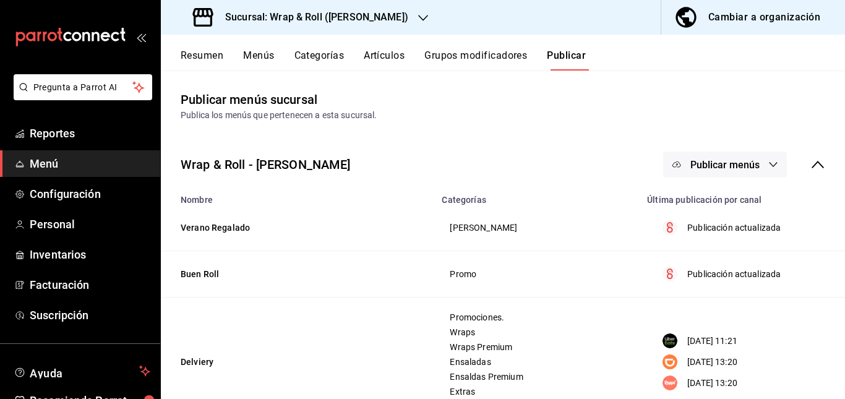
click at [745, 162] on span "Publicar menús" at bounding box center [725, 165] width 69 height 12
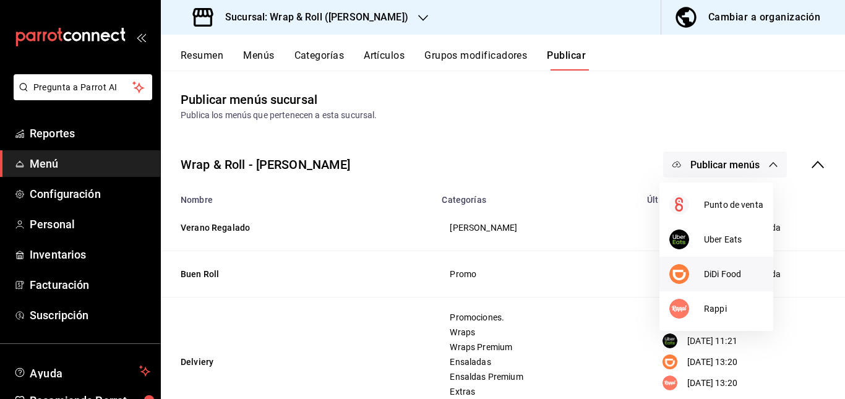
click at [718, 272] on span "DiDi Food" at bounding box center [733, 274] width 59 height 13
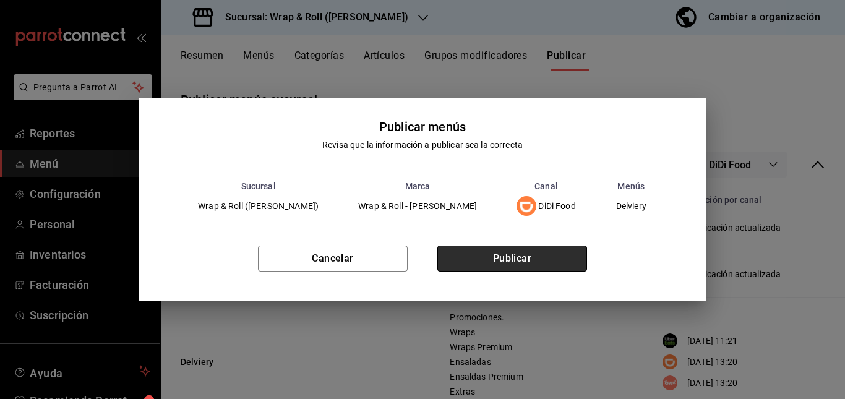
click at [562, 261] on button "Publicar" at bounding box center [512, 259] width 150 height 26
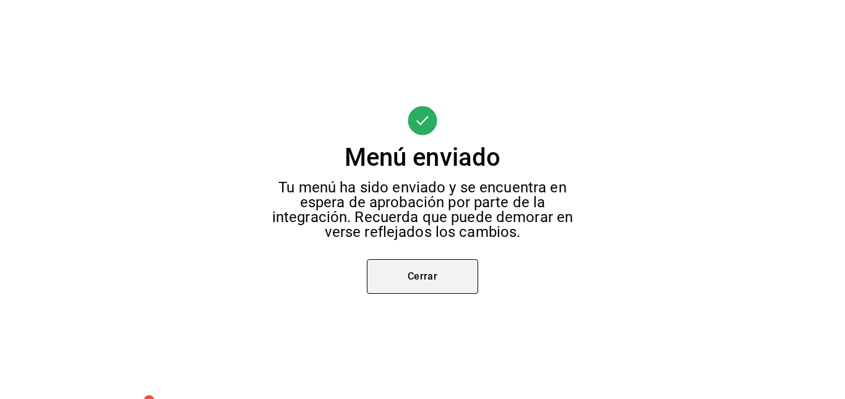
click at [434, 287] on button "Cerrar" at bounding box center [422, 276] width 111 height 35
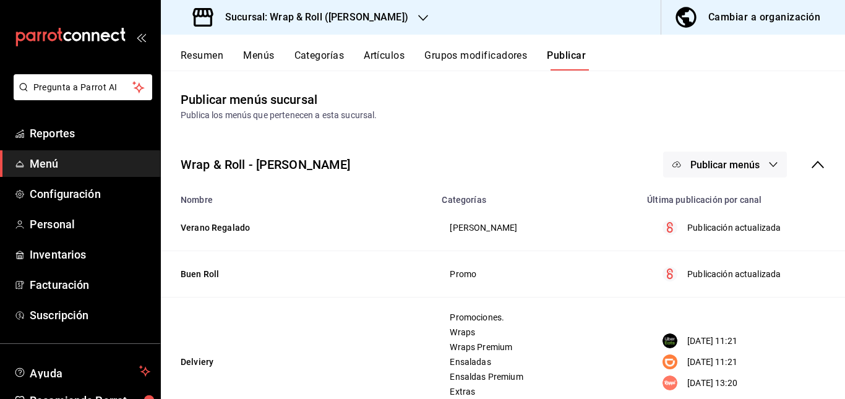
click at [745, 162] on span "Publicar menús" at bounding box center [725, 165] width 69 height 12
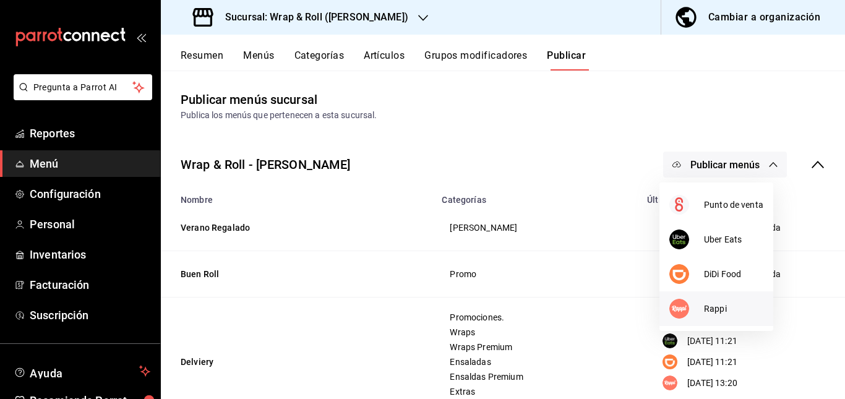
click at [699, 304] on div at bounding box center [687, 309] width 35 height 20
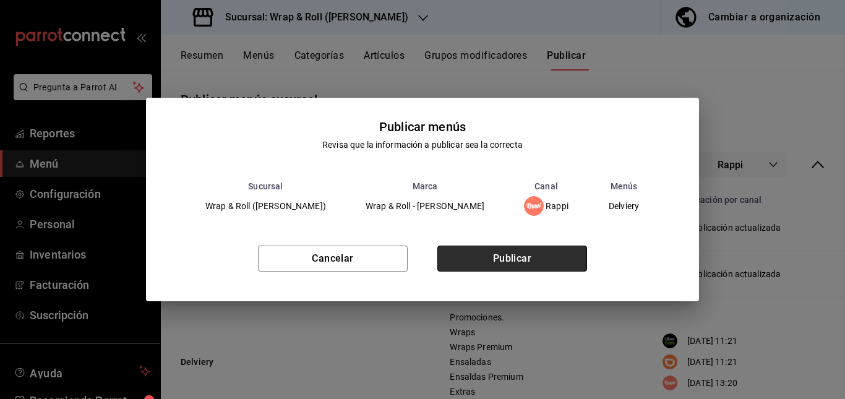
click at [558, 254] on button "Publicar" at bounding box center [512, 259] width 150 height 26
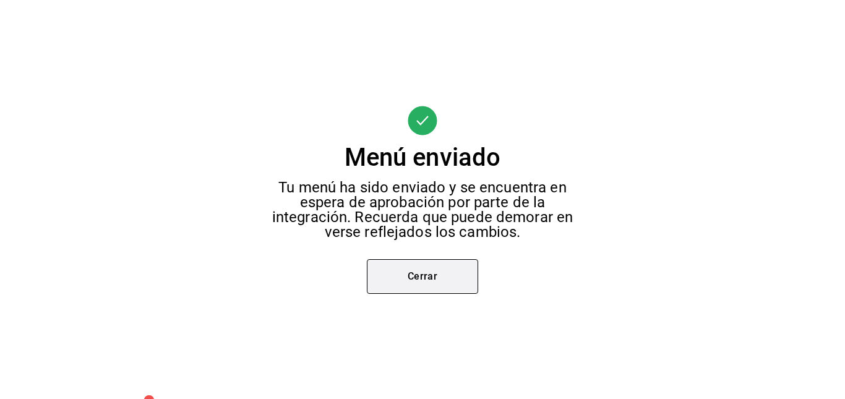
click at [397, 282] on button "Cerrar" at bounding box center [422, 276] width 111 height 35
